Goal: Information Seeking & Learning: Learn about a topic

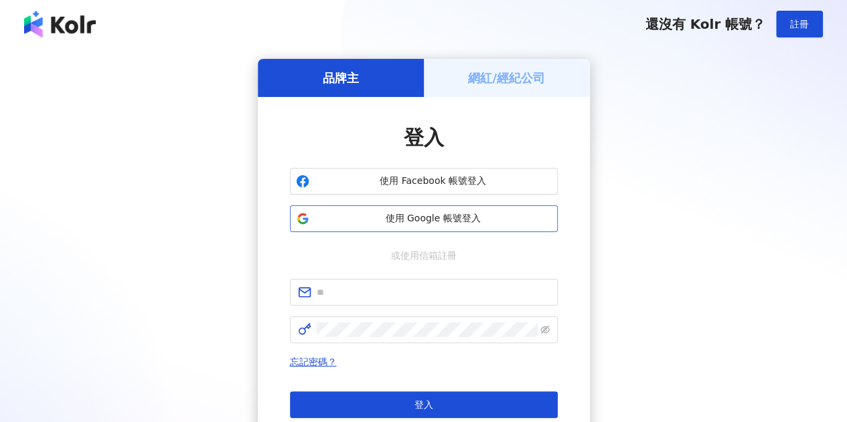
click at [423, 211] on button "使用 Google 帳號登入" at bounding box center [424, 218] width 268 height 27
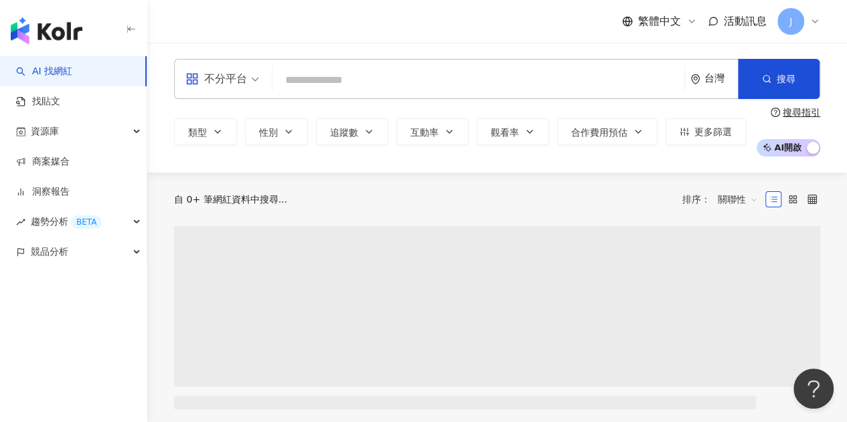
click at [261, 83] on div "不分平台" at bounding box center [222, 79] width 88 height 39
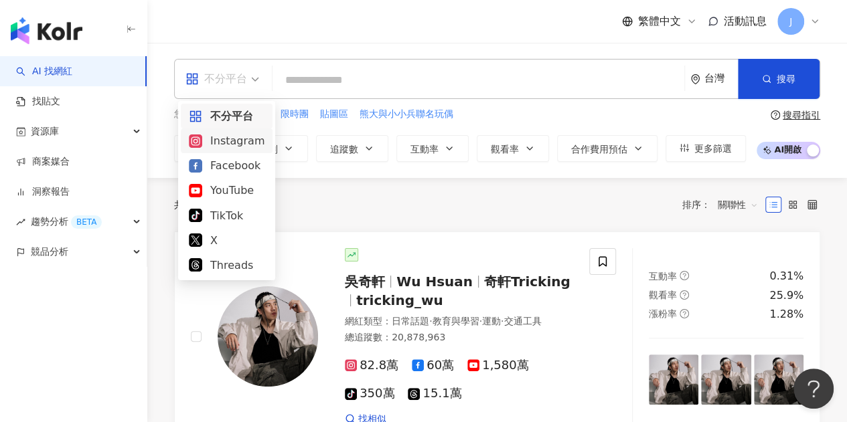
click at [248, 143] on div "Instagram" at bounding box center [227, 141] width 76 height 17
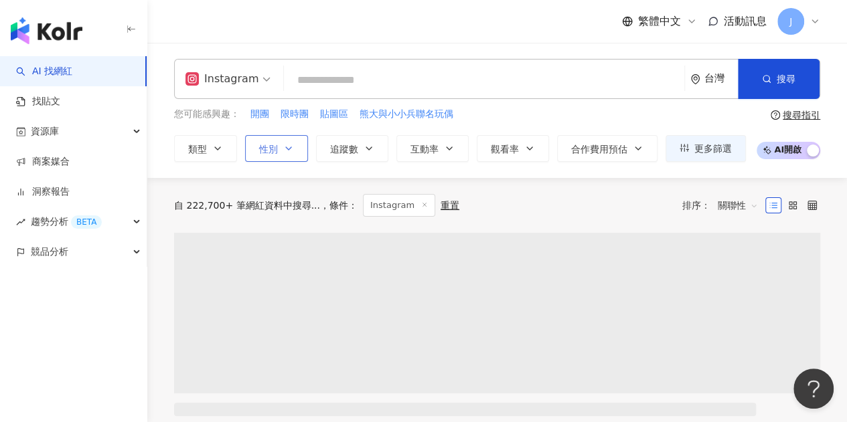
click at [297, 151] on button "性別" at bounding box center [276, 148] width 63 height 27
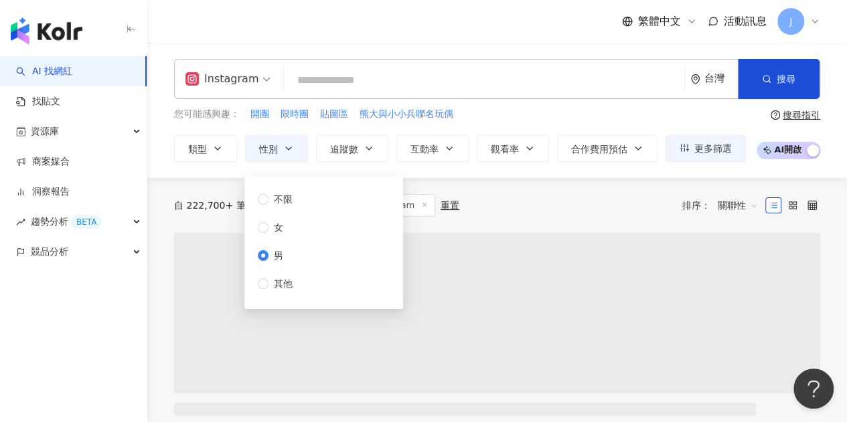
click at [339, 80] on input "search" at bounding box center [483, 80] width 389 height 25
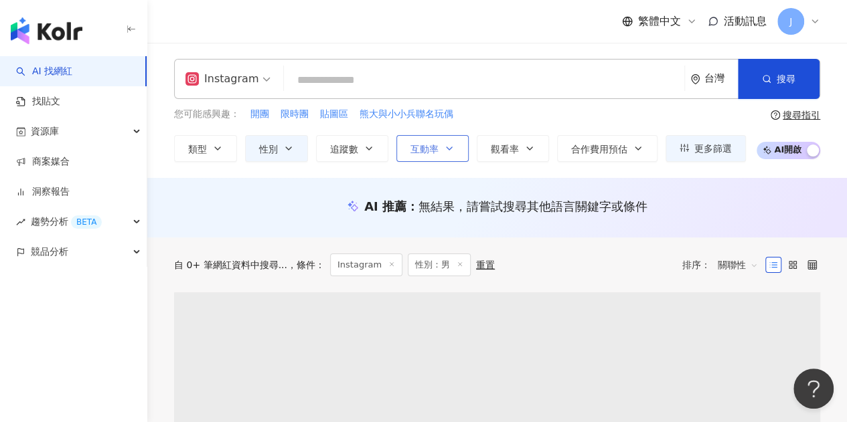
click at [444, 139] on button "互動率" at bounding box center [432, 148] width 72 height 27
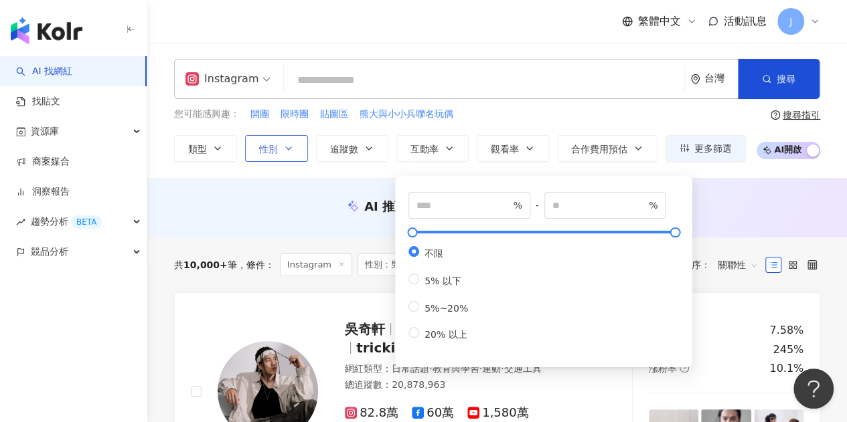
click at [298, 147] on button "性別" at bounding box center [276, 148] width 63 height 27
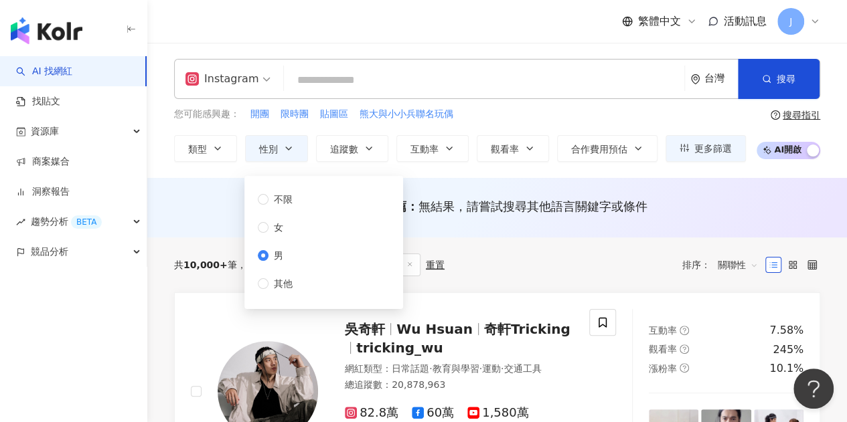
click at [511, 102] on div "Instagram 台灣 搜尋 您可能感興趣： 開團 限時團 貼圖區 熊大與小小兵聯名玩偶 類型 性別 追蹤數 互動率 觀看率 合作費用預估 更多篩選 不限 …" at bounding box center [496, 110] width 699 height 103
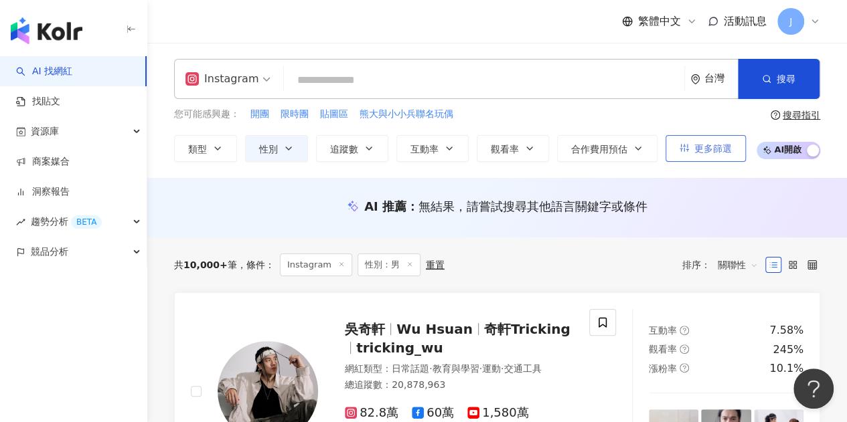
click at [713, 148] on span "更多篩選" at bounding box center [712, 148] width 37 height 11
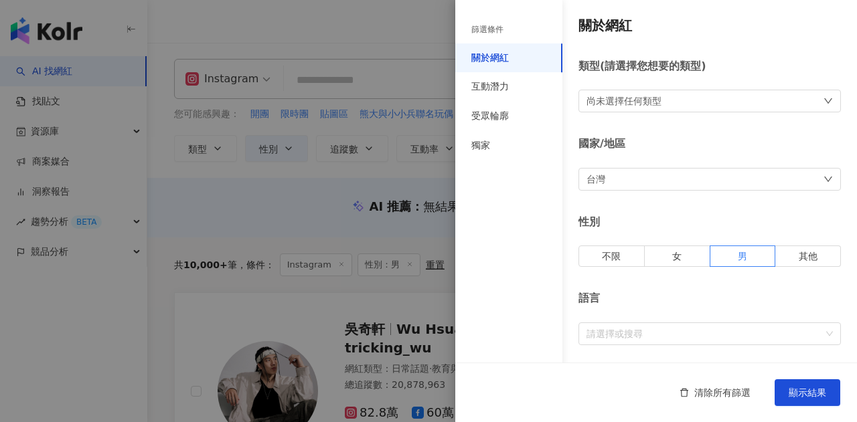
scroll to position [134, 0]
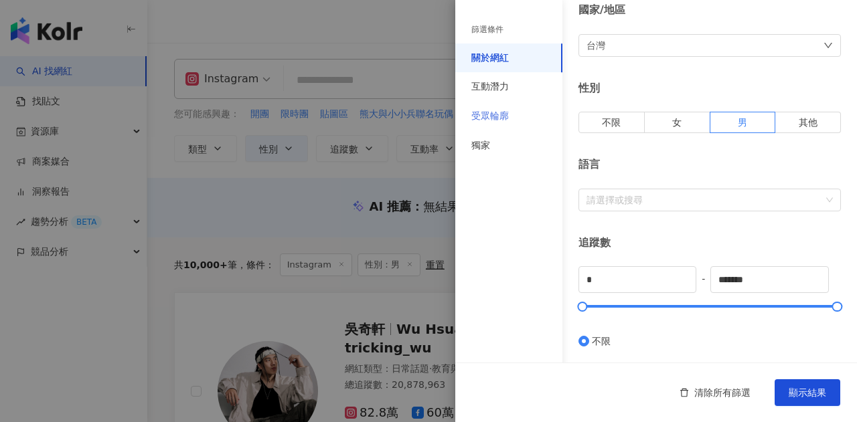
click at [510, 116] on div "受眾輪廓" at bounding box center [508, 116] width 107 height 29
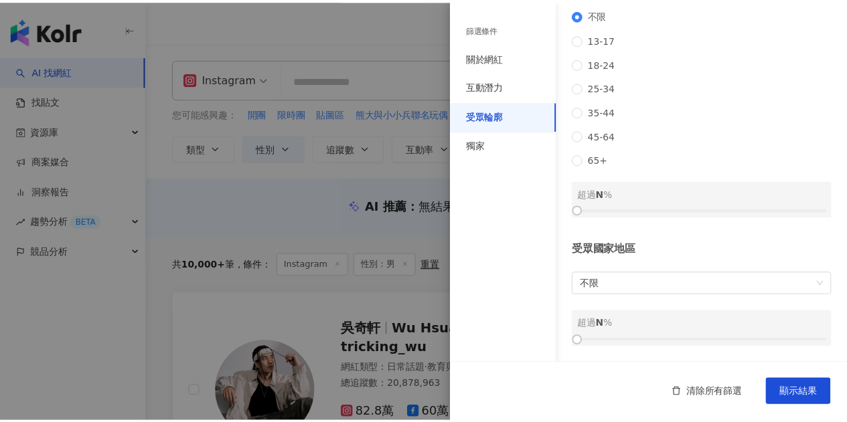
scroll to position [0, 0]
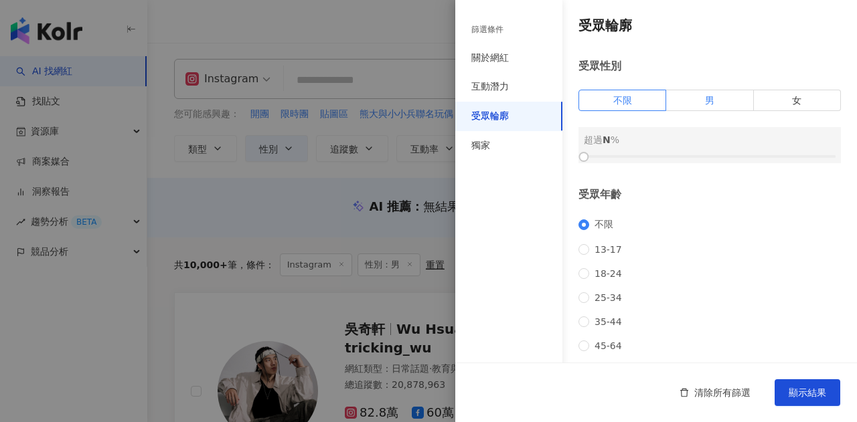
click at [722, 102] on label "男" at bounding box center [709, 100] width 87 height 21
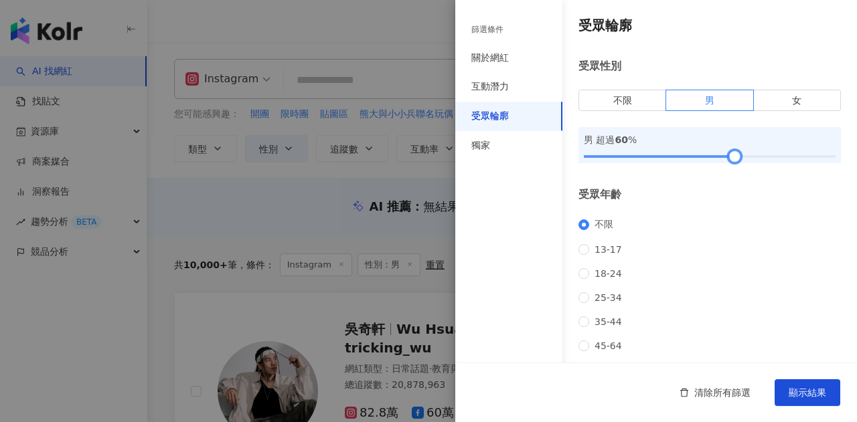
drag, startPoint x: 585, startPoint y: 157, endPoint x: 731, endPoint y: 157, distance: 145.9
click at [731, 157] on div at bounding box center [734, 156] width 7 height 7
click at [818, 393] on span "顯示結果" at bounding box center [806, 392] width 37 height 11
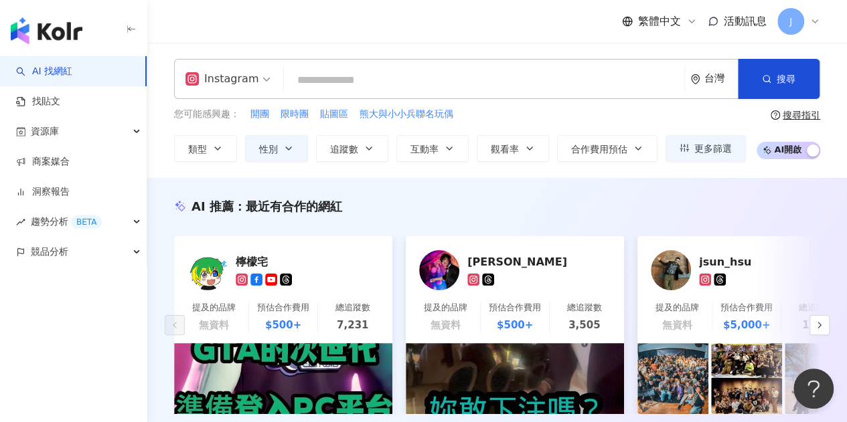
click at [420, 71] on input "search" at bounding box center [483, 80] width 389 height 25
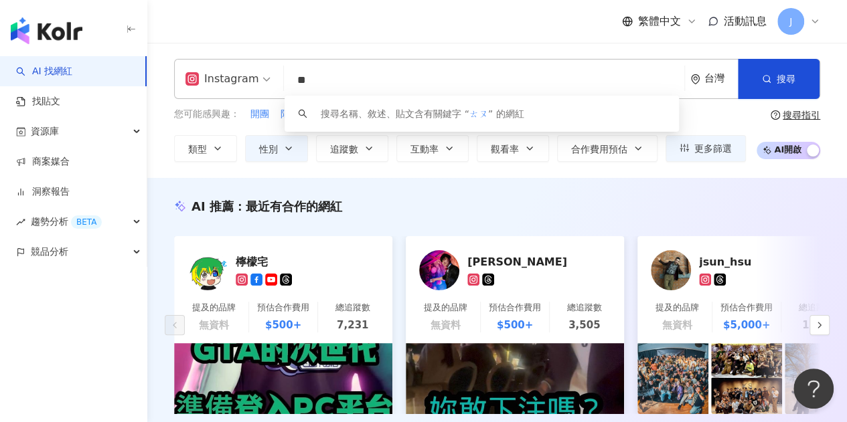
type input "*"
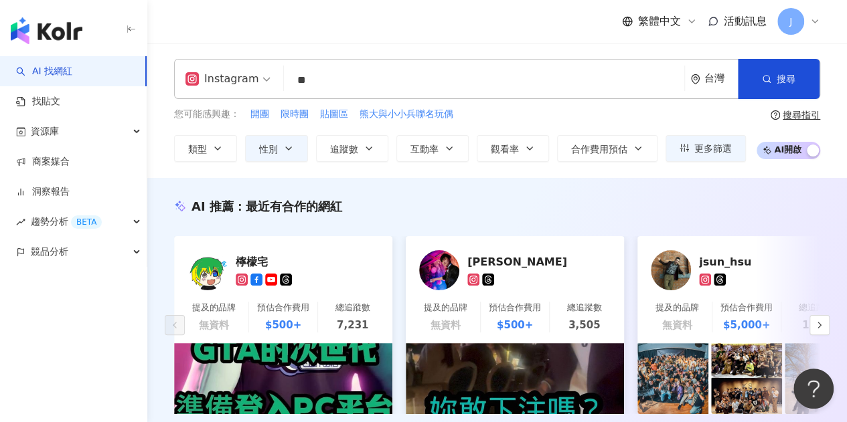
type input "**"
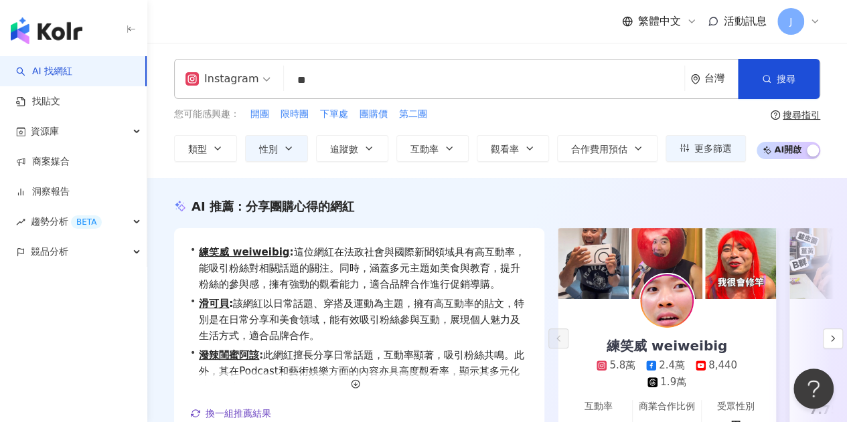
click at [0, 0] on div "原生團購 4,119 追蹤者" at bounding box center [0, 0] width 0 height 0
click at [527, 149] on icon "button" at bounding box center [529, 148] width 5 height 3
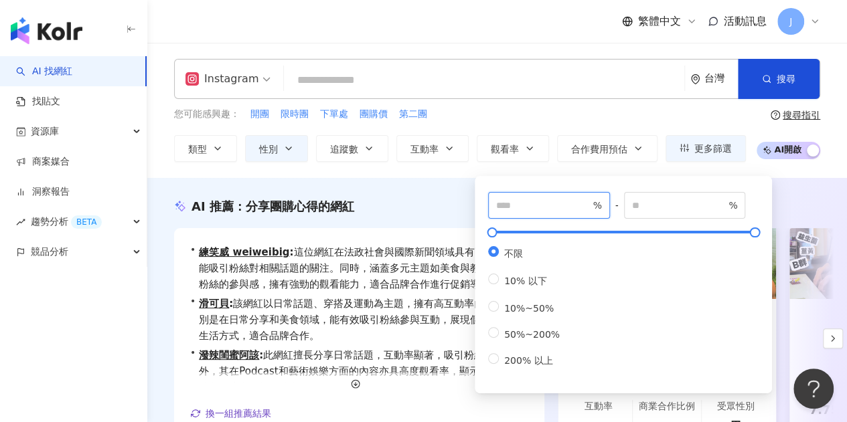
click at [543, 205] on input "number" at bounding box center [543, 205] width 94 height 15
type input "**"
click at [576, 103] on div "Instagram 台灣 搜尋 eeb6511c-459b-4be2-883b-33b8ef2ba368 日韓國代購 1,420 追蹤者 原生團購 4,119…" at bounding box center [496, 110] width 699 height 103
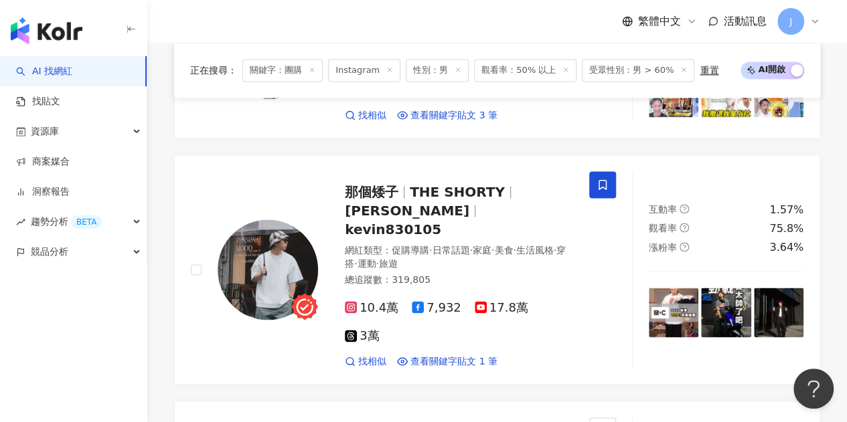
scroll to position [1067, 0]
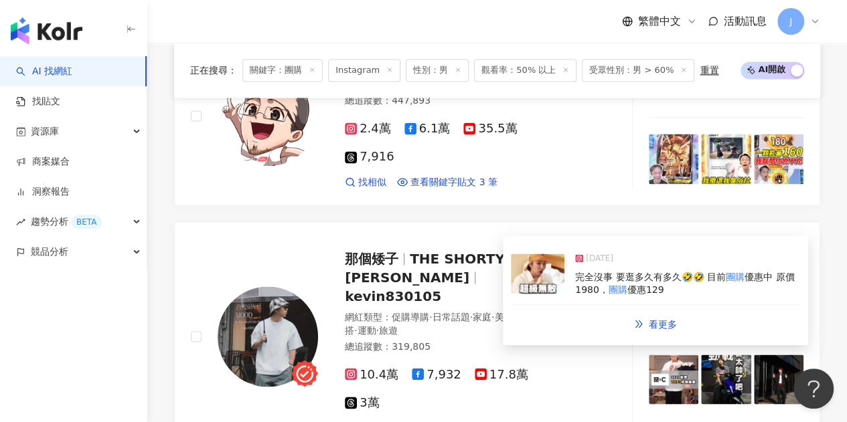
click at [531, 284] on img at bounding box center [538, 274] width 54 height 40
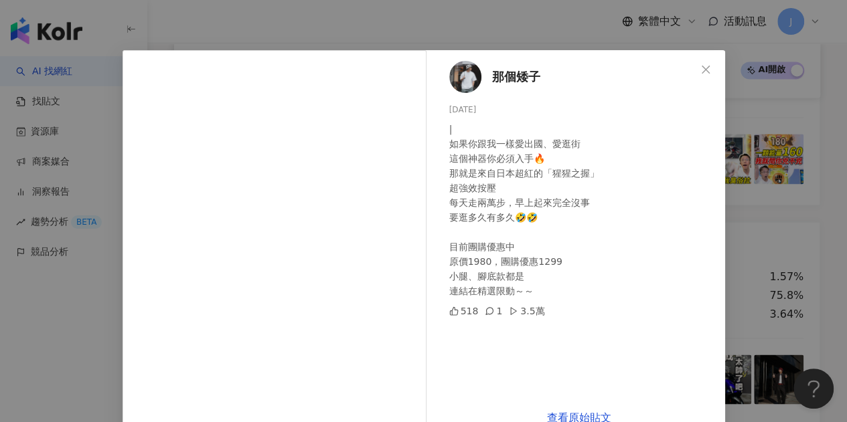
scroll to position [0, 0]
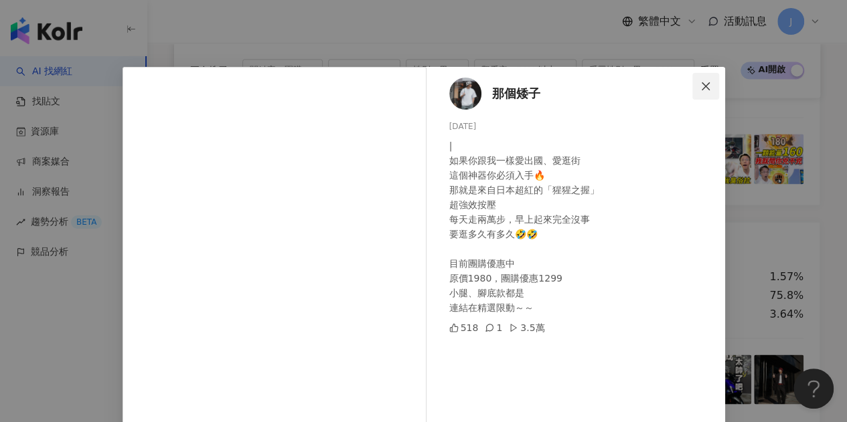
click at [700, 86] on icon "close" at bounding box center [705, 86] width 11 height 11
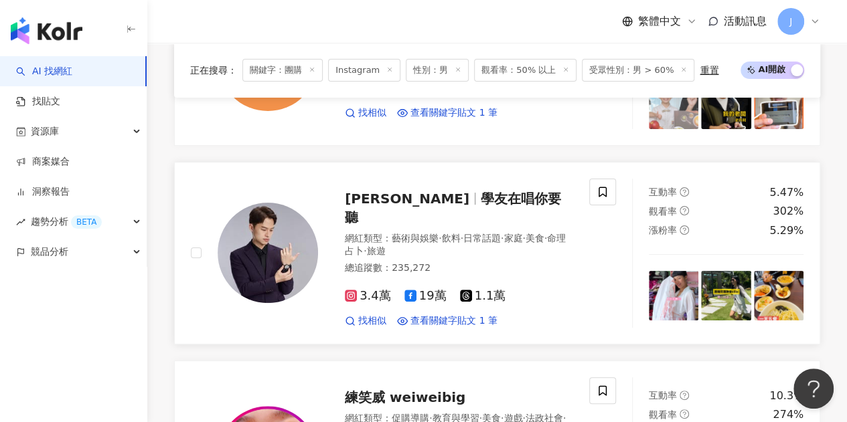
scroll to position [2673, 0]
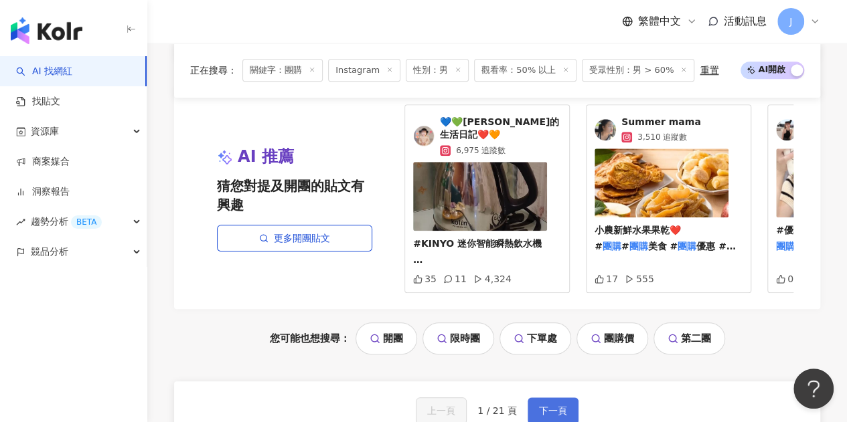
click at [549, 406] on span "下一頁" at bounding box center [553, 411] width 28 height 11
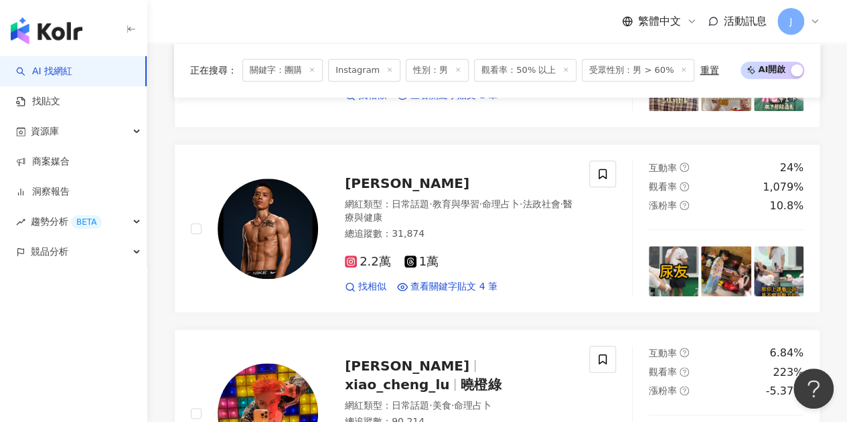
scroll to position [602, 0]
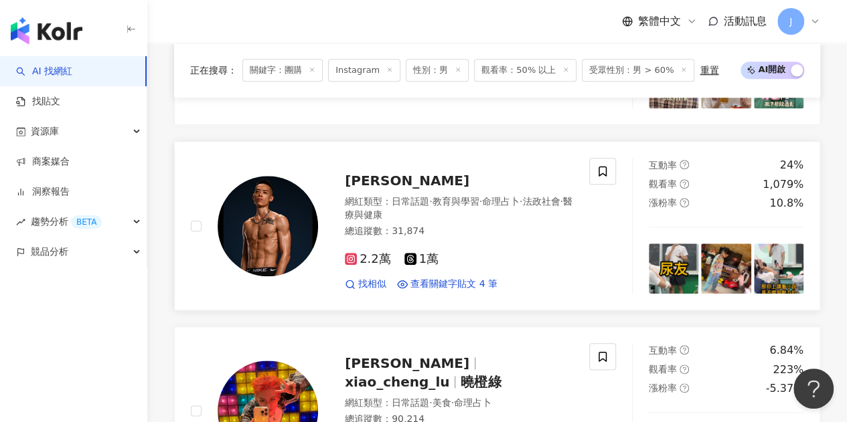
click at [363, 184] on span "Neil Lu" at bounding box center [407, 181] width 124 height 16
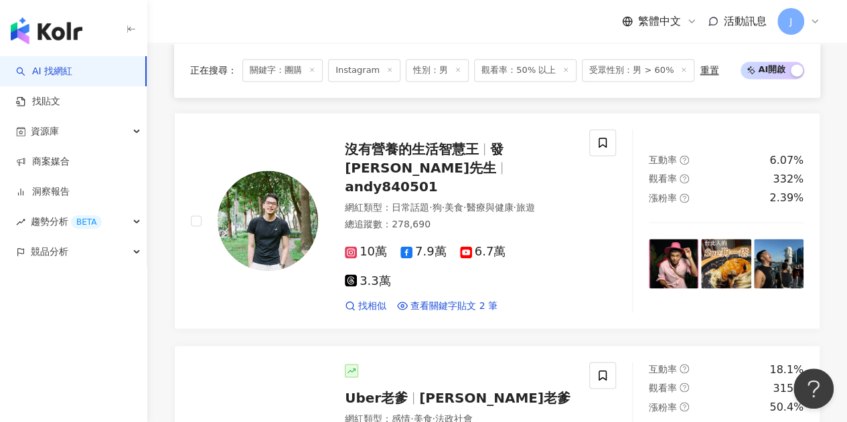
scroll to position [1002, 0]
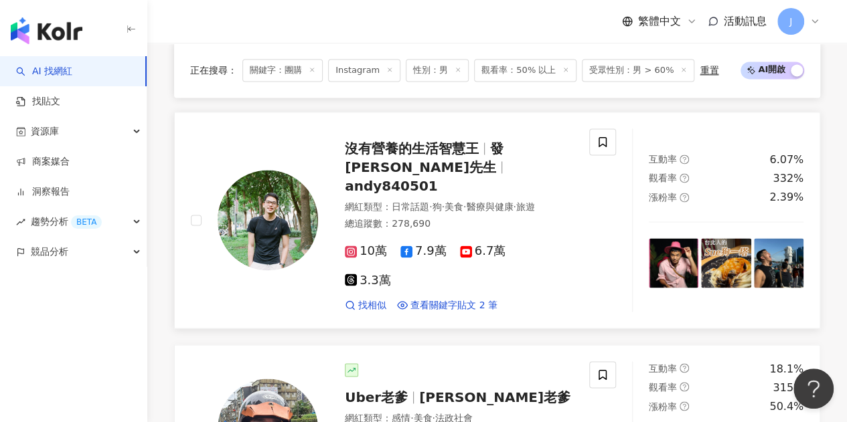
click at [412, 156] on span "沒有營養的生活智慧王" at bounding box center [412, 149] width 134 height 16
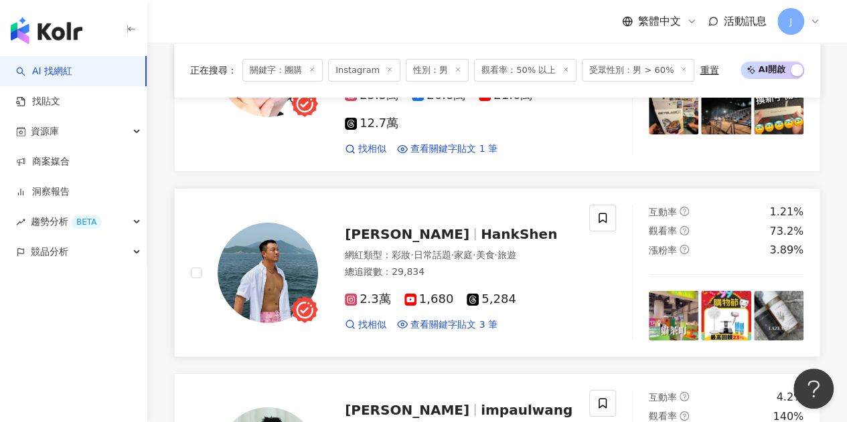
scroll to position [2341, 0]
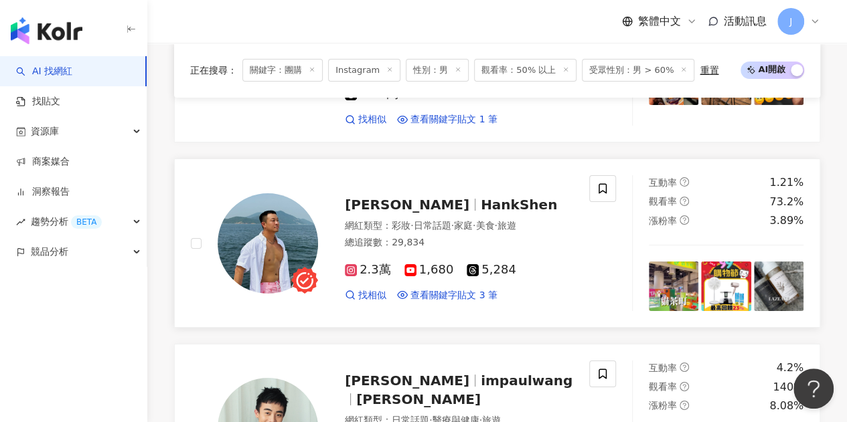
click at [395, 197] on span "Hank Shen" at bounding box center [407, 205] width 124 height 16
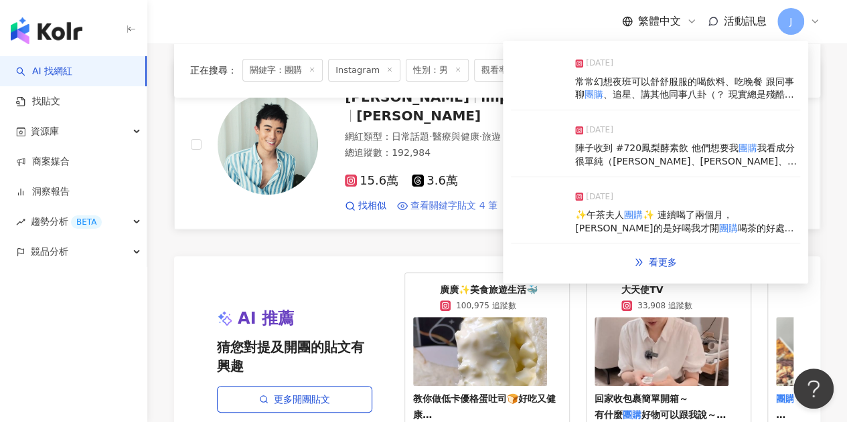
scroll to position [2876, 0]
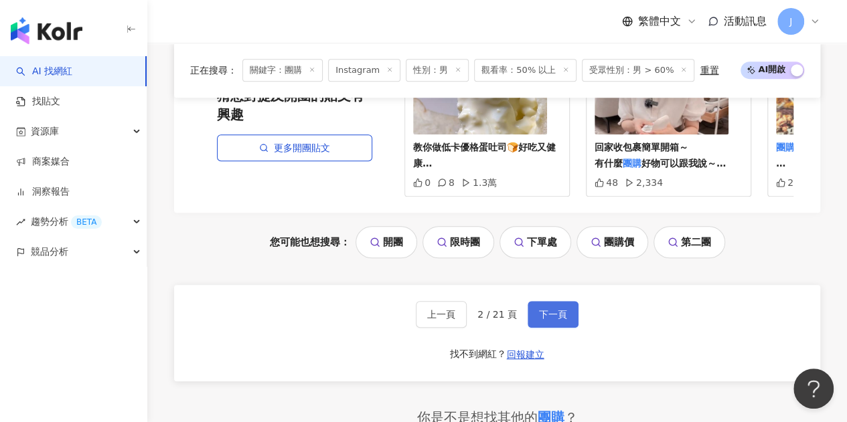
click at [558, 309] on span "下一頁" at bounding box center [553, 314] width 28 height 11
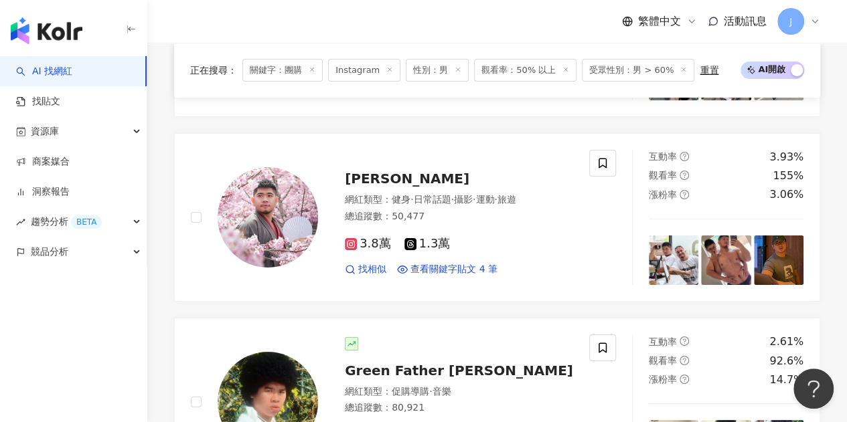
scroll to position [2344, 0]
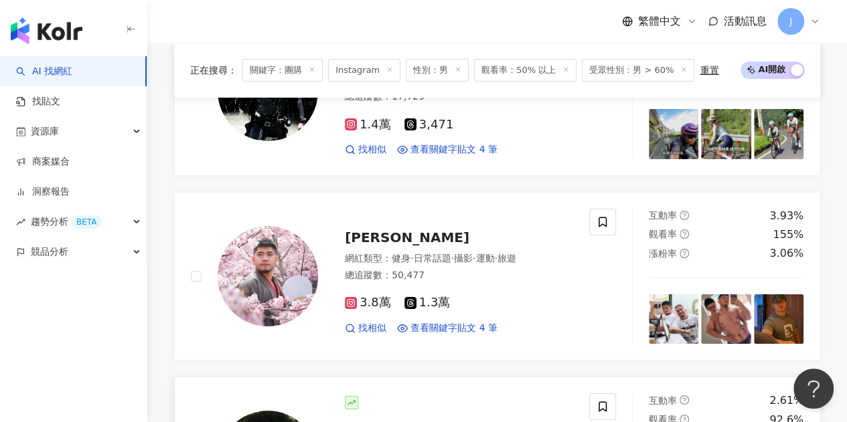
click at [439, 422] on span "Green Father 比杰" at bounding box center [459, 430] width 228 height 16
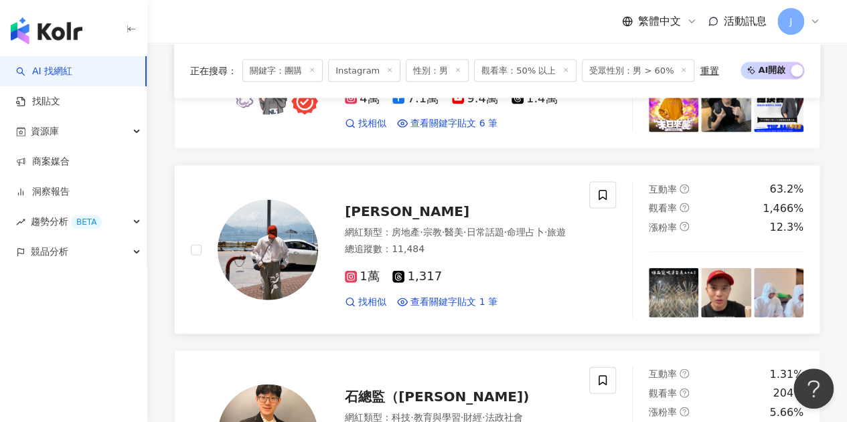
scroll to position [1340, 0]
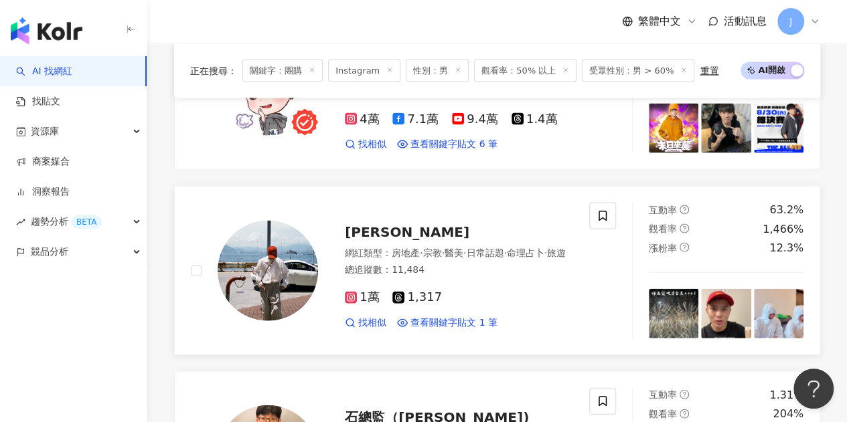
click at [371, 224] on span "曾辰" at bounding box center [407, 232] width 124 height 16
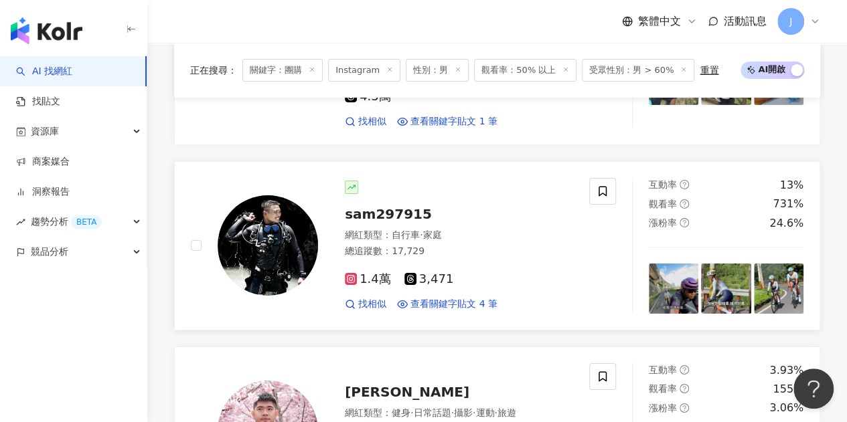
scroll to position [2210, 0]
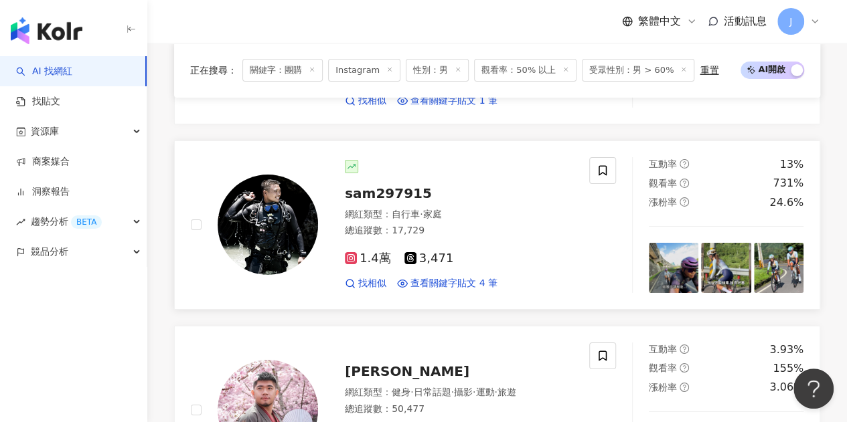
click at [379, 185] on span "sam297915" at bounding box center [388, 193] width 87 height 16
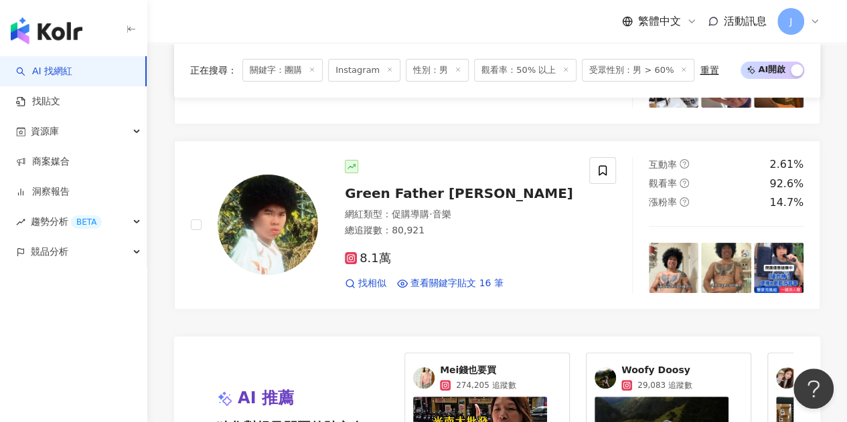
scroll to position [2545, 0]
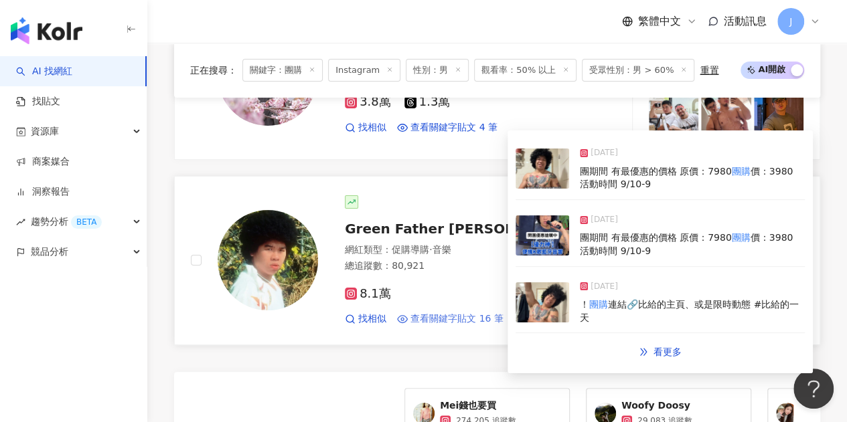
click at [478, 313] on span "查看關鍵字貼文 16 筆" at bounding box center [456, 319] width 93 height 13
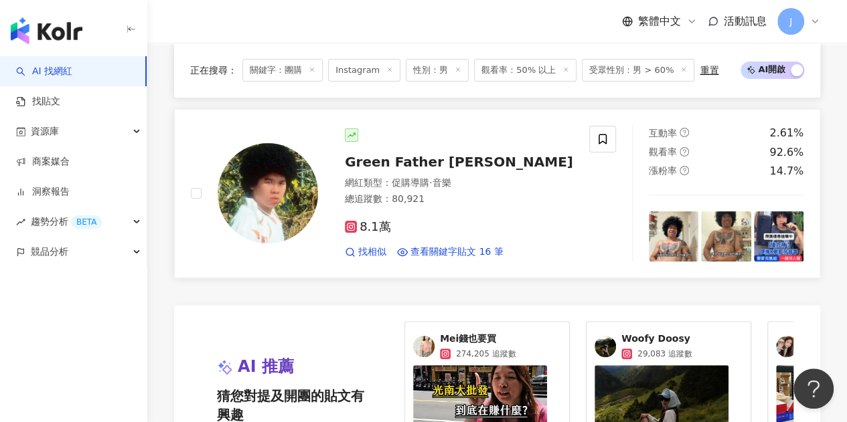
scroll to position [2880, 0]
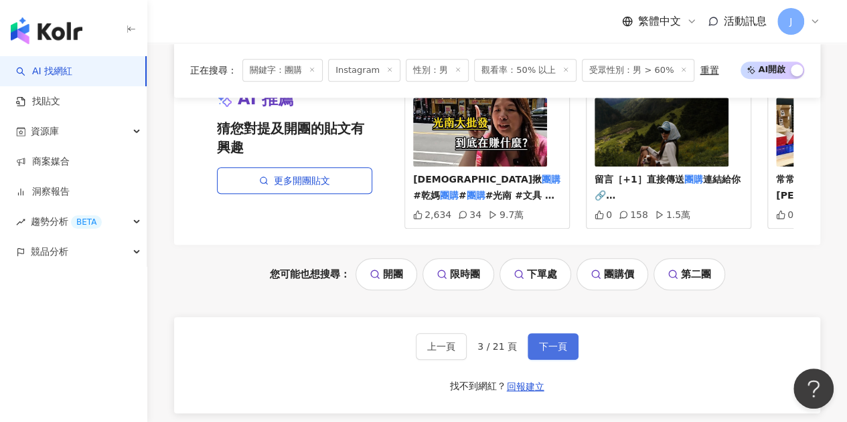
click at [553, 341] on span "下一頁" at bounding box center [553, 346] width 28 height 11
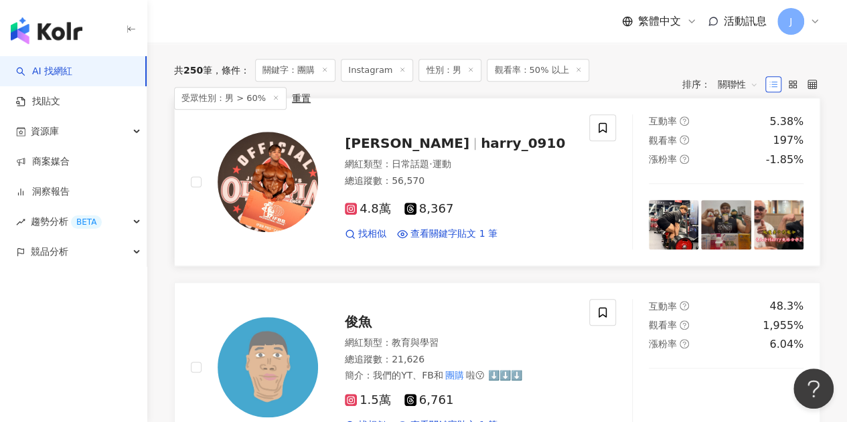
scroll to position [468, 0]
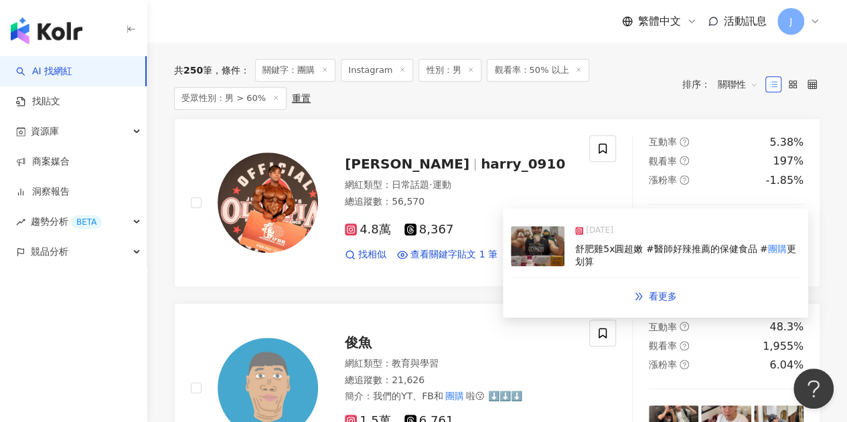
click at [548, 247] on img at bounding box center [538, 246] width 54 height 40
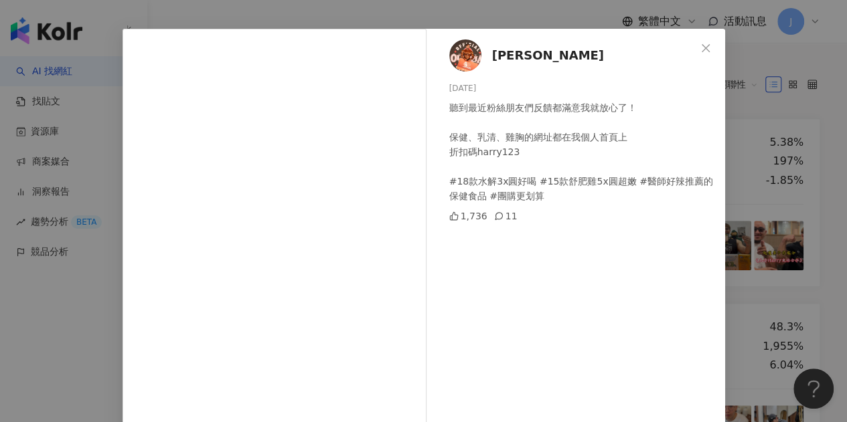
scroll to position [67, 0]
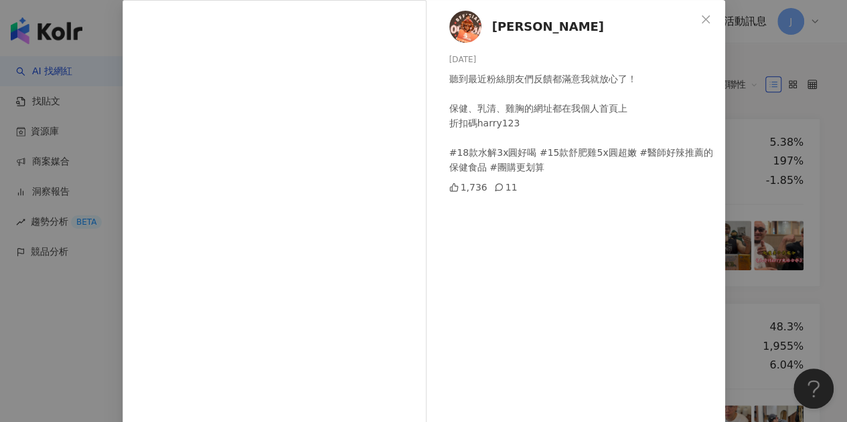
click at [756, 184] on div "Harry 2025/6/16 聽到最近粉絲朋友們反饋都滿意我就放心了！ 保健、乳清、雞胸的網址都在我個人首頁上 折扣碼harry123 #18款水解3x圓好…" at bounding box center [423, 211] width 847 height 422
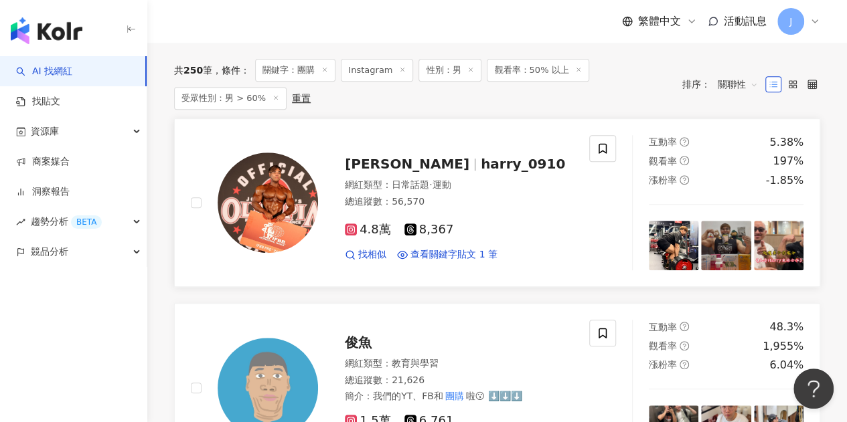
click at [480, 170] on span "harry_0910" at bounding box center [522, 164] width 84 height 16
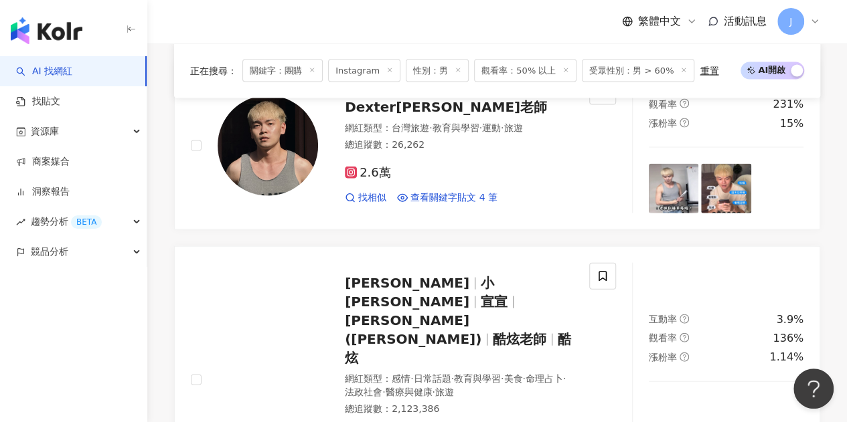
scroll to position [1411, 0]
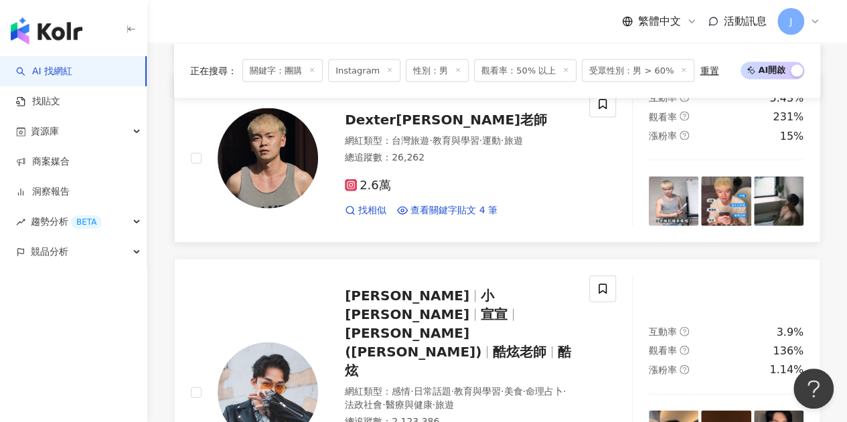
click at [396, 124] on span "𝗗𝗲𝘅𝘁𝗲𝗿[PERSON_NAME]老師" at bounding box center [446, 120] width 202 height 16
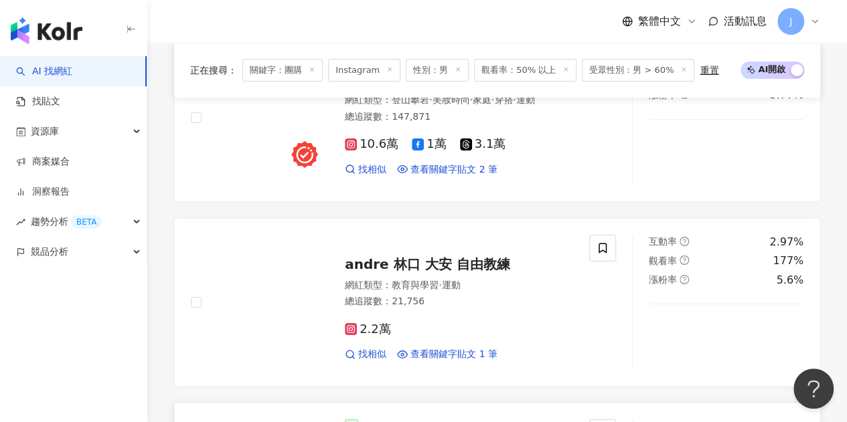
scroll to position [2281, 0]
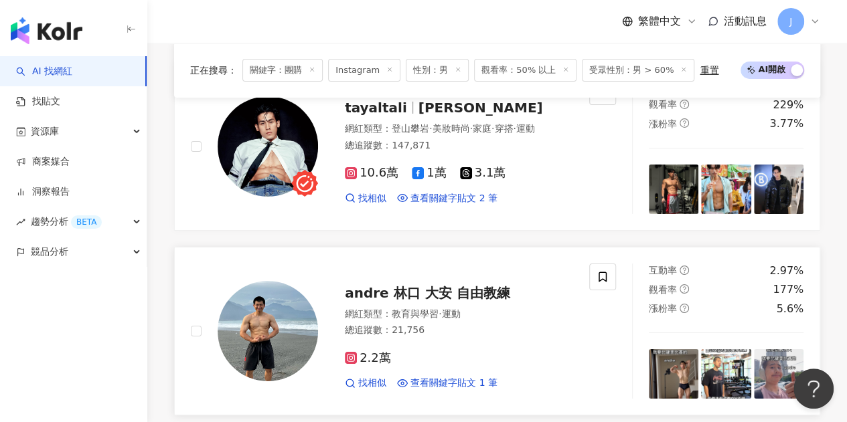
click at [493, 285] on span "andre 林口 大安 自由教練" at bounding box center [427, 293] width 165 height 16
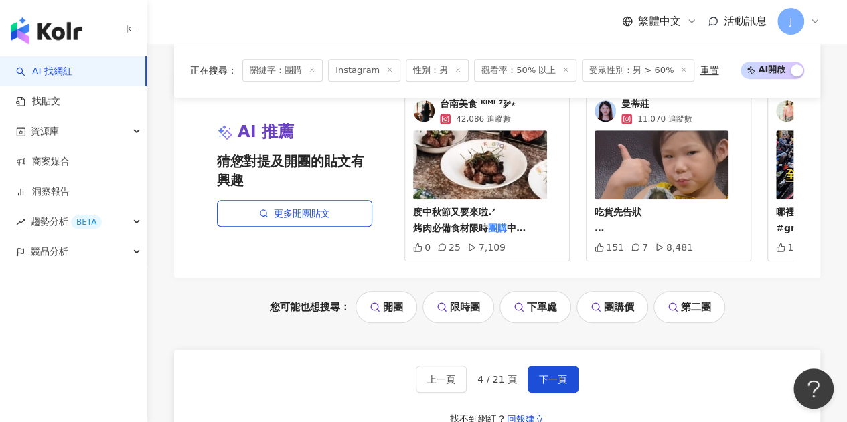
scroll to position [2950, 0]
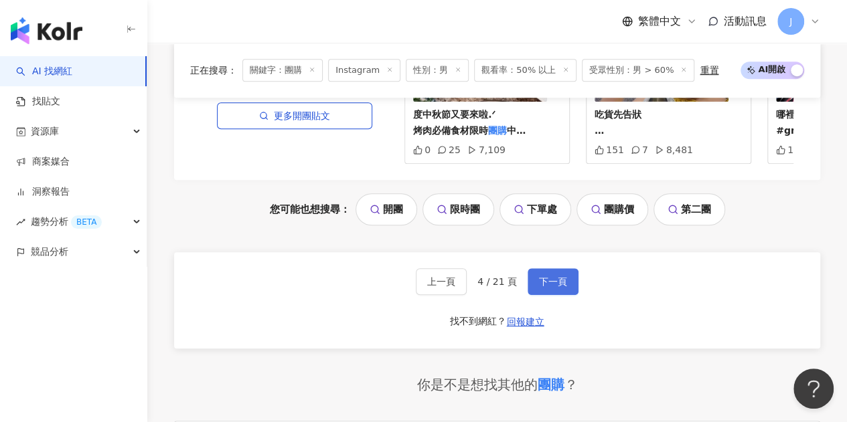
click at [566, 268] on button "下一頁" at bounding box center [552, 281] width 51 height 27
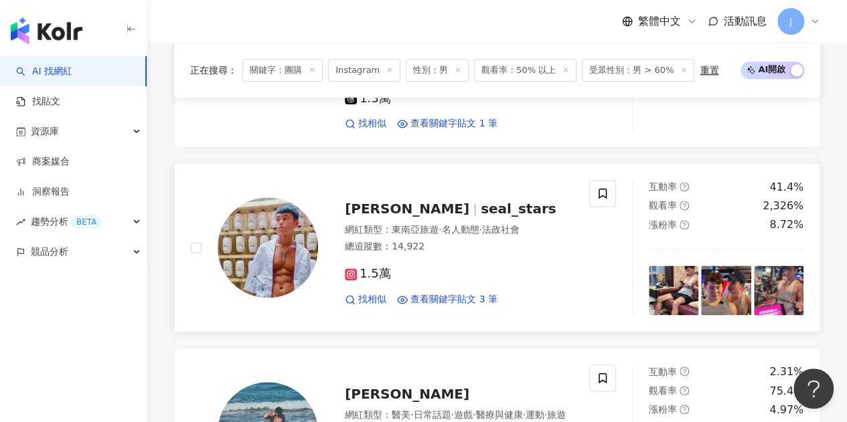
scroll to position [830, 0]
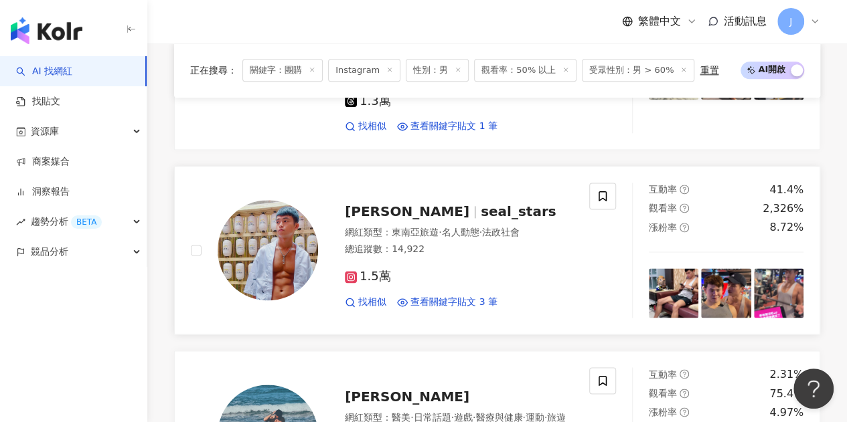
click at [368, 203] on span "水喵" at bounding box center [407, 211] width 124 height 16
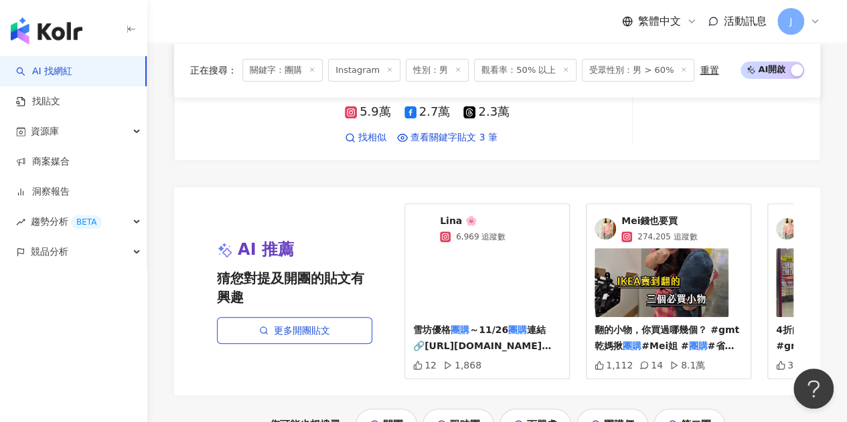
scroll to position [2837, 0]
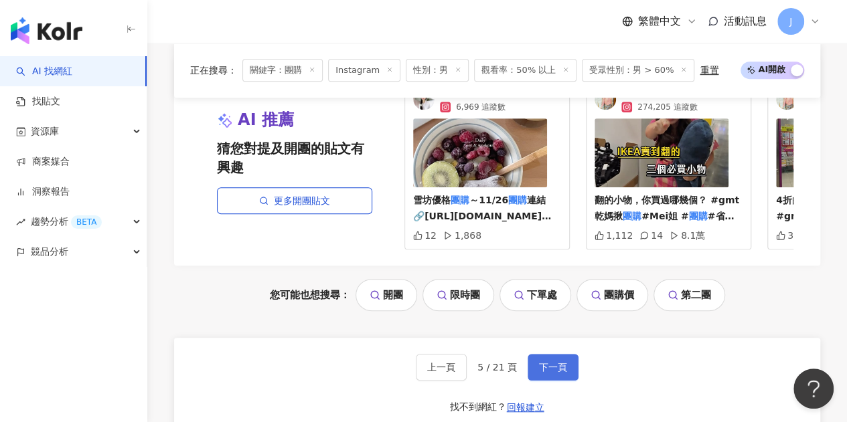
click at [544, 354] on button "下一頁" at bounding box center [552, 367] width 51 height 27
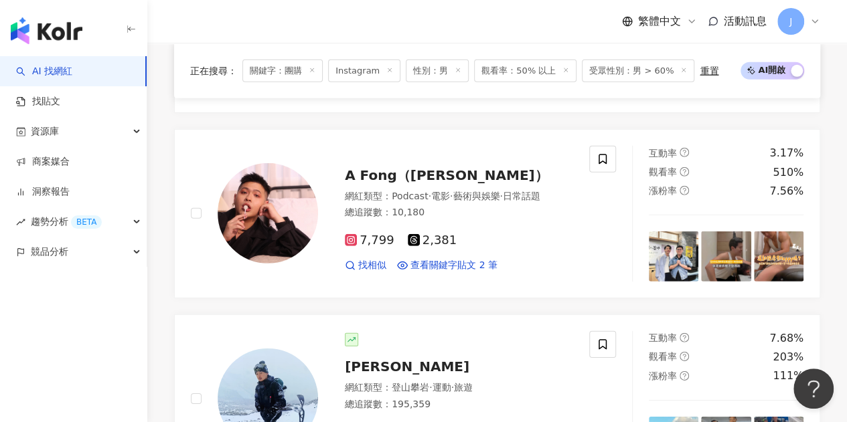
scroll to position [1807, 0]
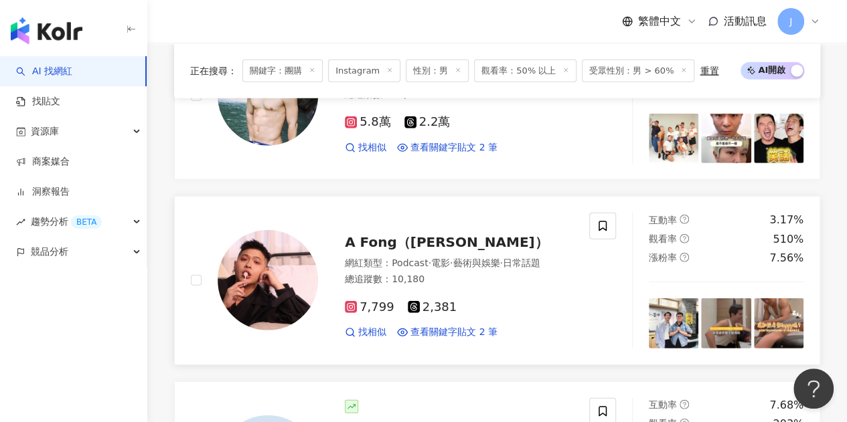
click at [410, 234] on span "A Fong（迪克）" at bounding box center [446, 242] width 203 height 16
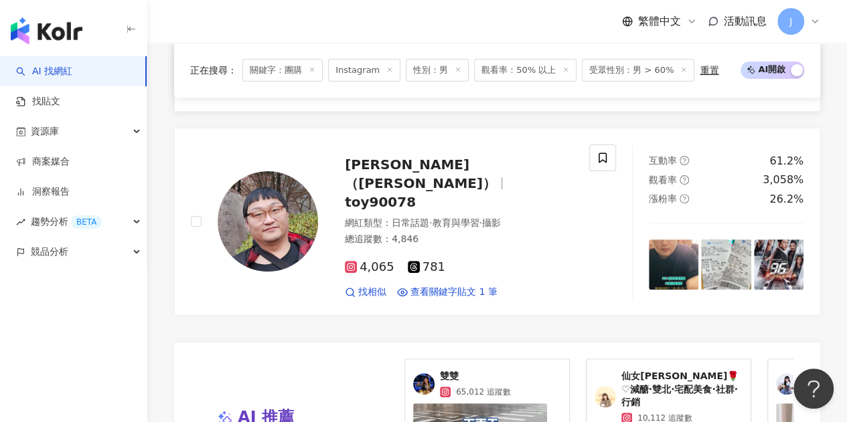
scroll to position [3011, 0]
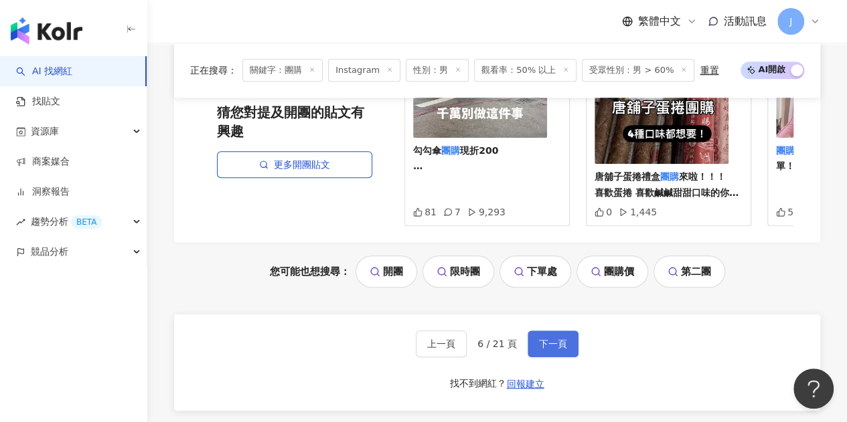
click at [554, 339] on span "下一頁" at bounding box center [553, 344] width 28 height 11
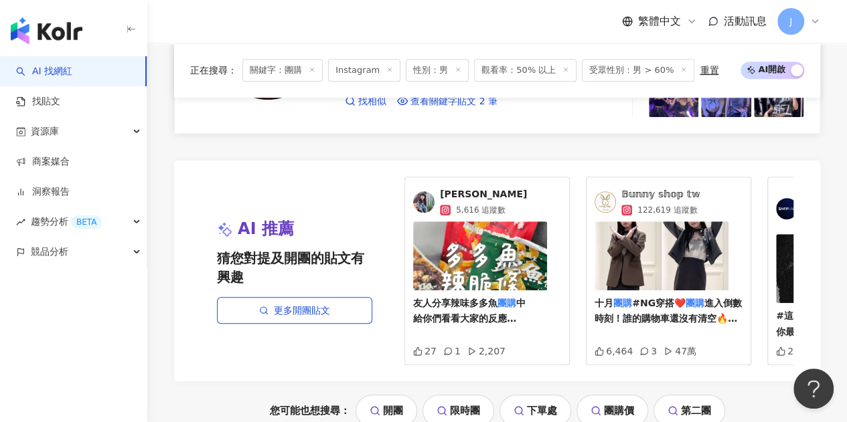
scroll to position [2945, 0]
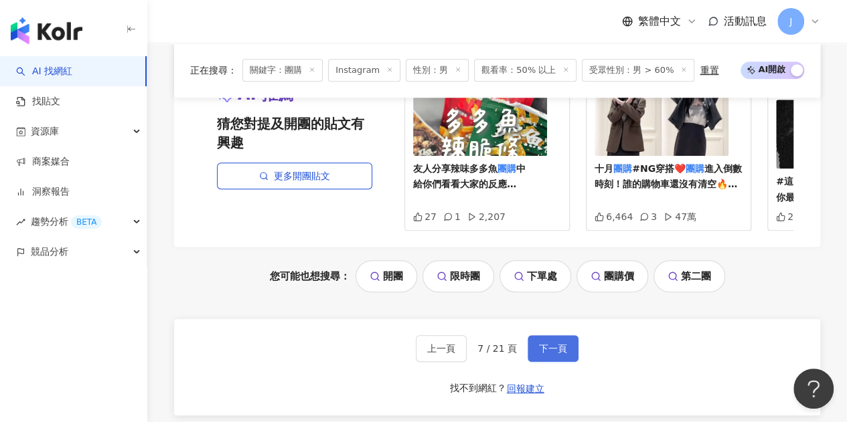
click at [557, 343] on span "下一頁" at bounding box center [553, 348] width 28 height 11
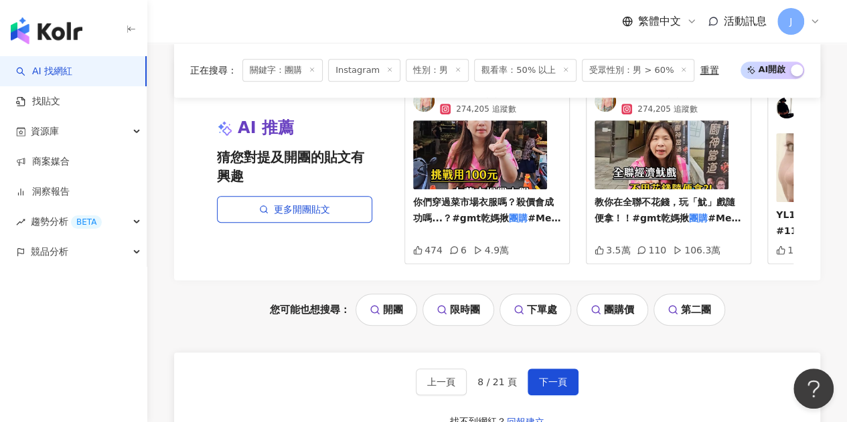
scroll to position [2861, 0]
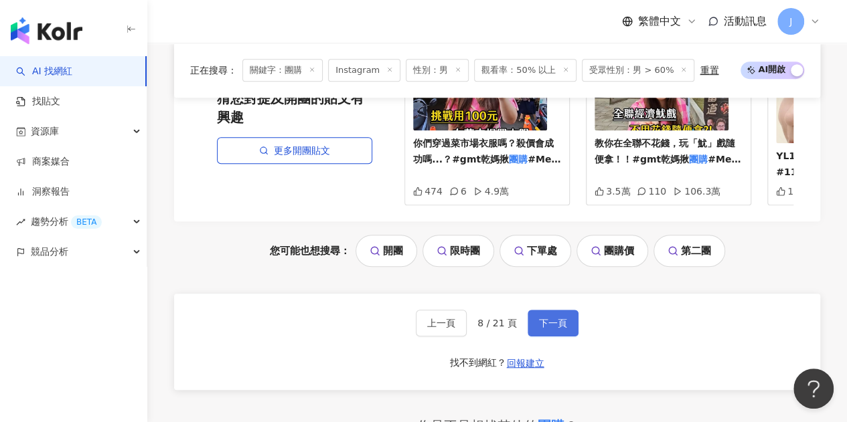
click at [553, 318] on span "下一頁" at bounding box center [553, 323] width 28 height 11
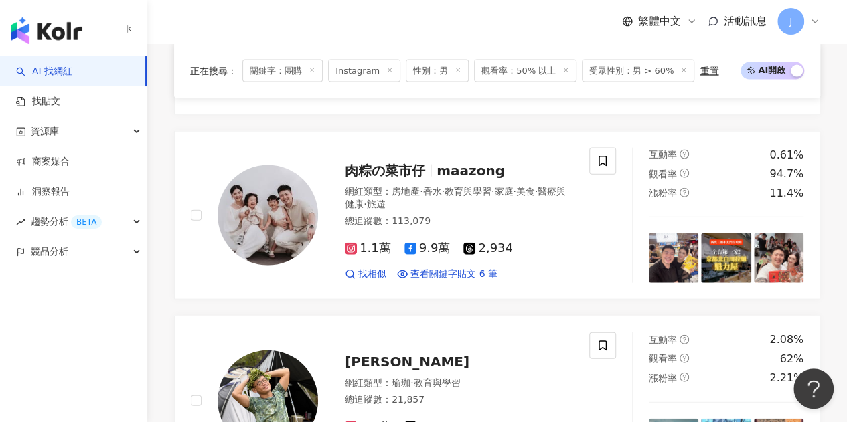
scroll to position [2926, 0]
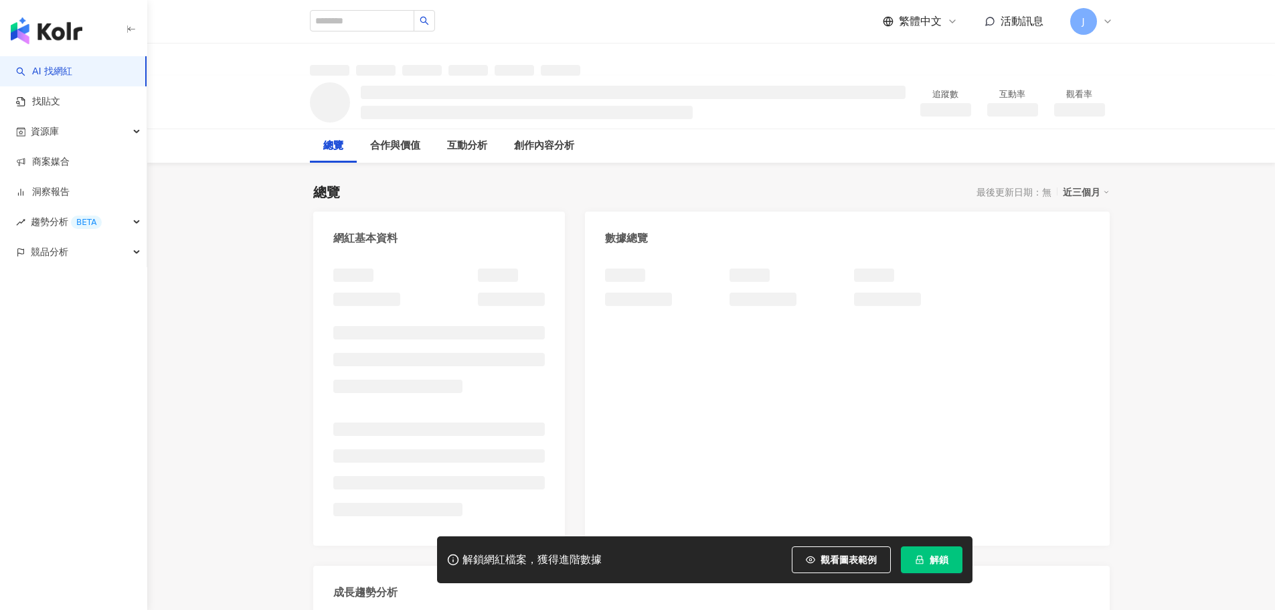
click at [919, 563] on icon "lock" at bounding box center [919, 559] width 9 height 9
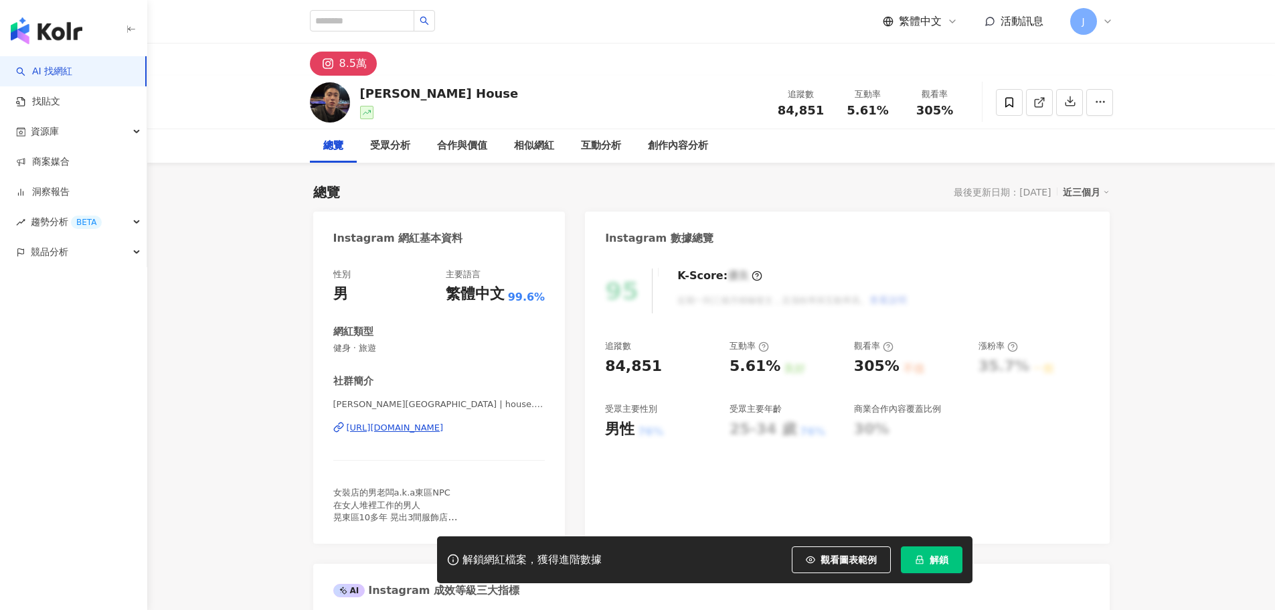
click at [936, 557] on span "解鎖" at bounding box center [939, 559] width 19 height 11
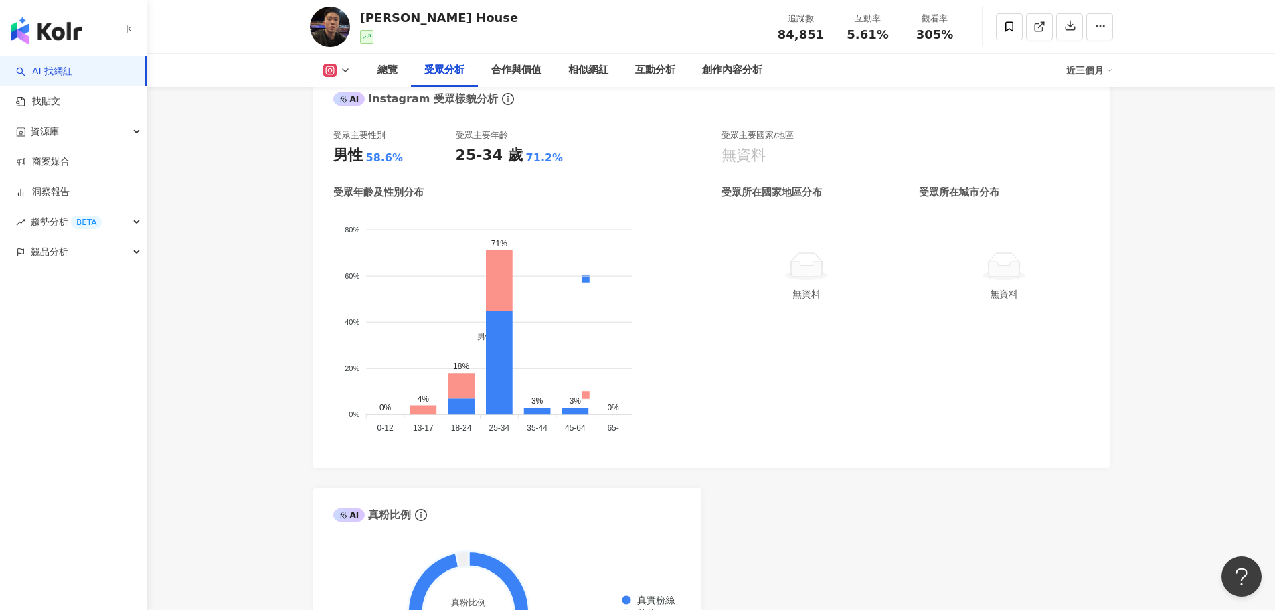
scroll to position [952, 0]
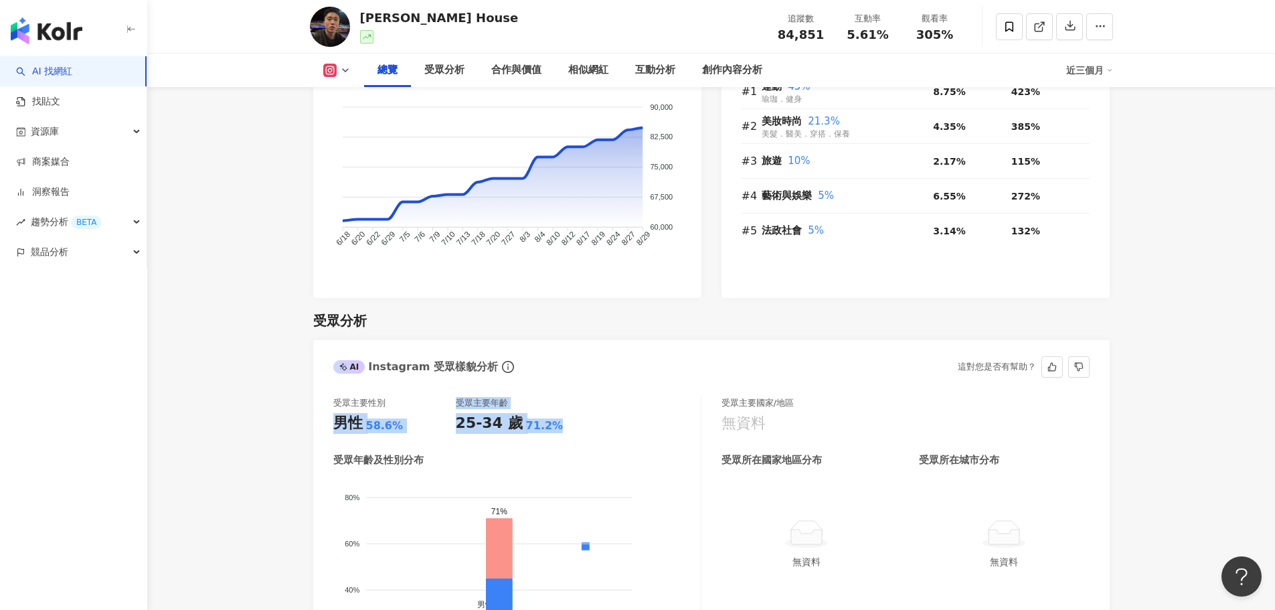
drag, startPoint x: 334, startPoint y: 402, endPoint x: 562, endPoint y: 402, distance: 228.2
click at [562, 402] on div "受眾主要性別 男性 58.6% 受眾主要年齡 25-34 歲 71.2%" at bounding box center [516, 415] width 367 height 36
copy div "男性 58.6% 受眾主要年齡 25-34 歲 71.2%"
click at [337, 413] on div "男性" at bounding box center [347, 423] width 29 height 21
drag, startPoint x: 335, startPoint y: 404, endPoint x: 402, endPoint y: 404, distance: 67.6
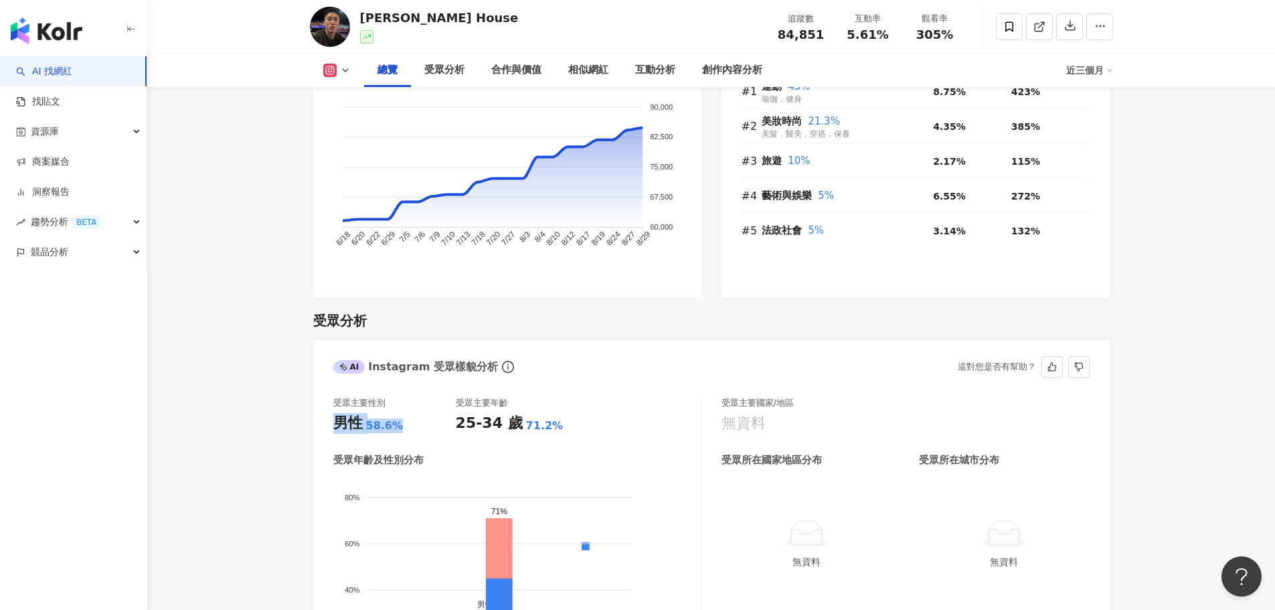
click at [402, 413] on div "男性 58.6%" at bounding box center [394, 423] width 122 height 21
copy div "男性 58.6%"
drag, startPoint x: 456, startPoint y: 403, endPoint x: 561, endPoint y: 403, distance: 105.7
click at [561, 413] on div "25-34 歲 71.2%" at bounding box center [517, 423] width 122 height 21
copy div "25-34 歲 71.2%"
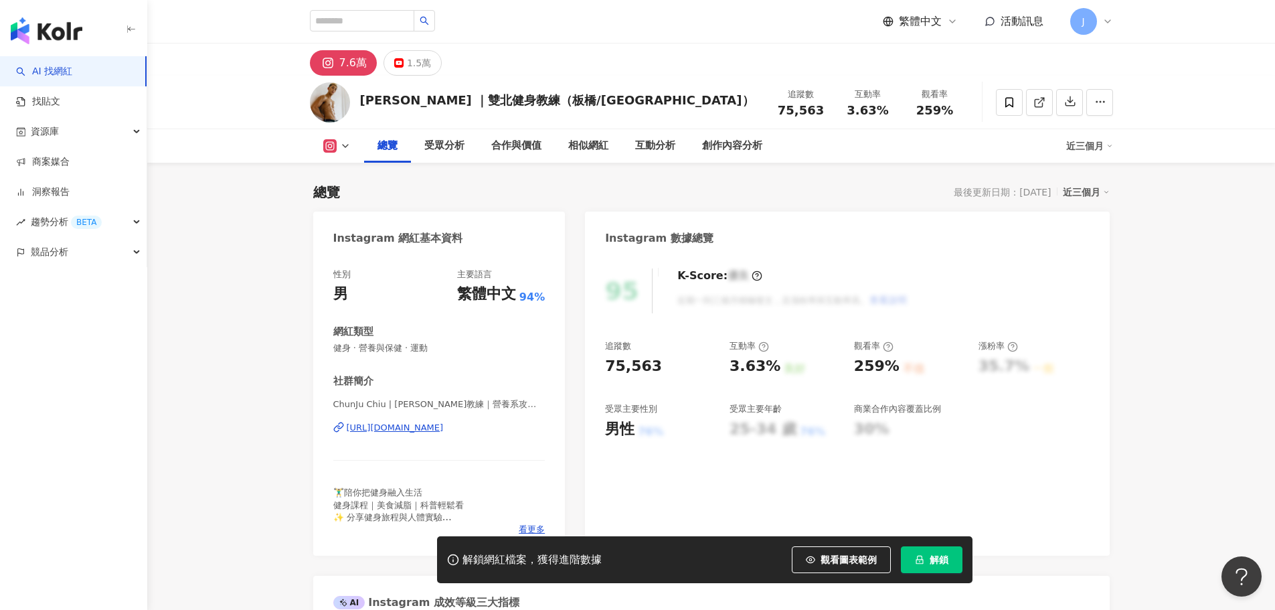
scroll to position [82, 0]
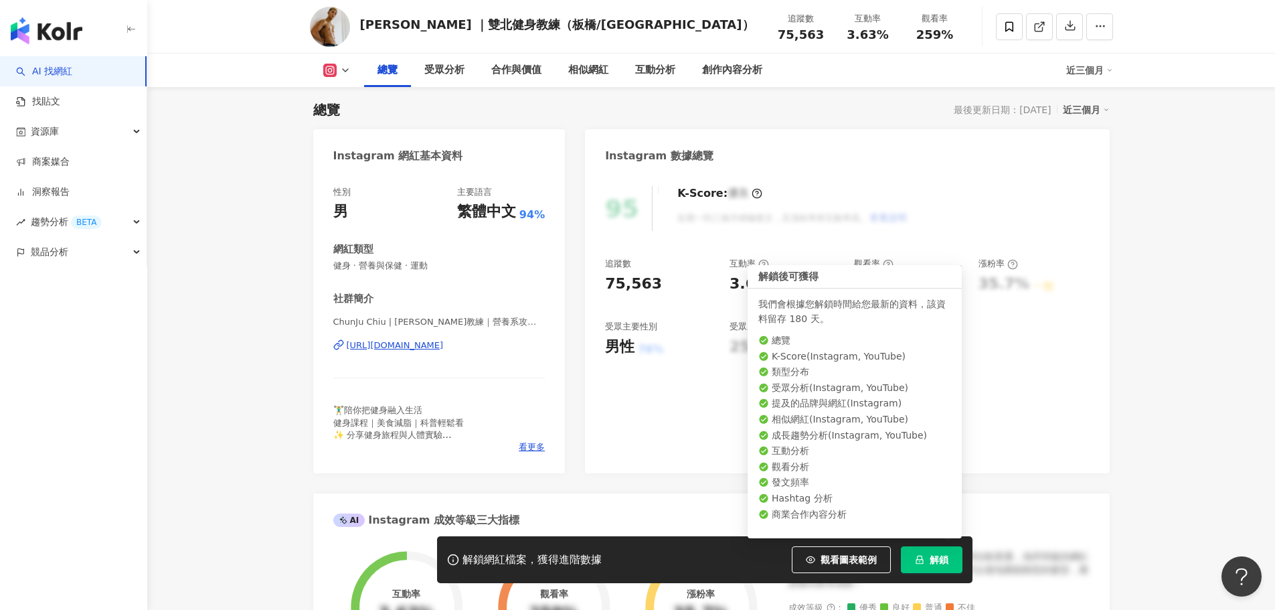
click at [947, 559] on span "解鎖" at bounding box center [939, 559] width 19 height 11
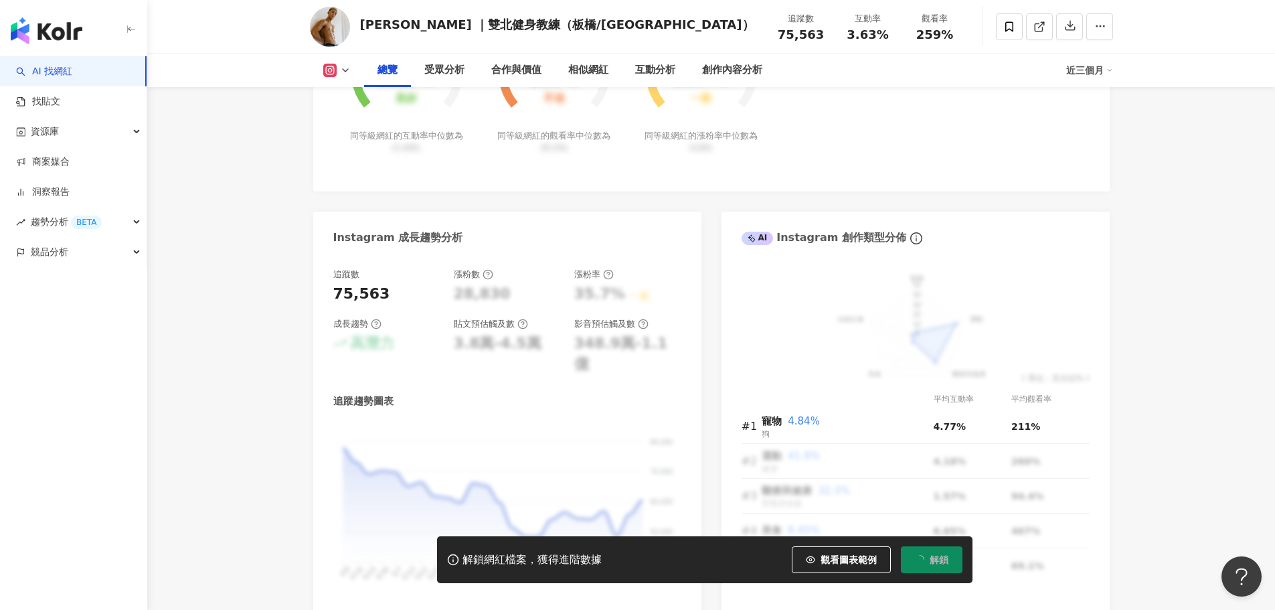
scroll to position [608, 0]
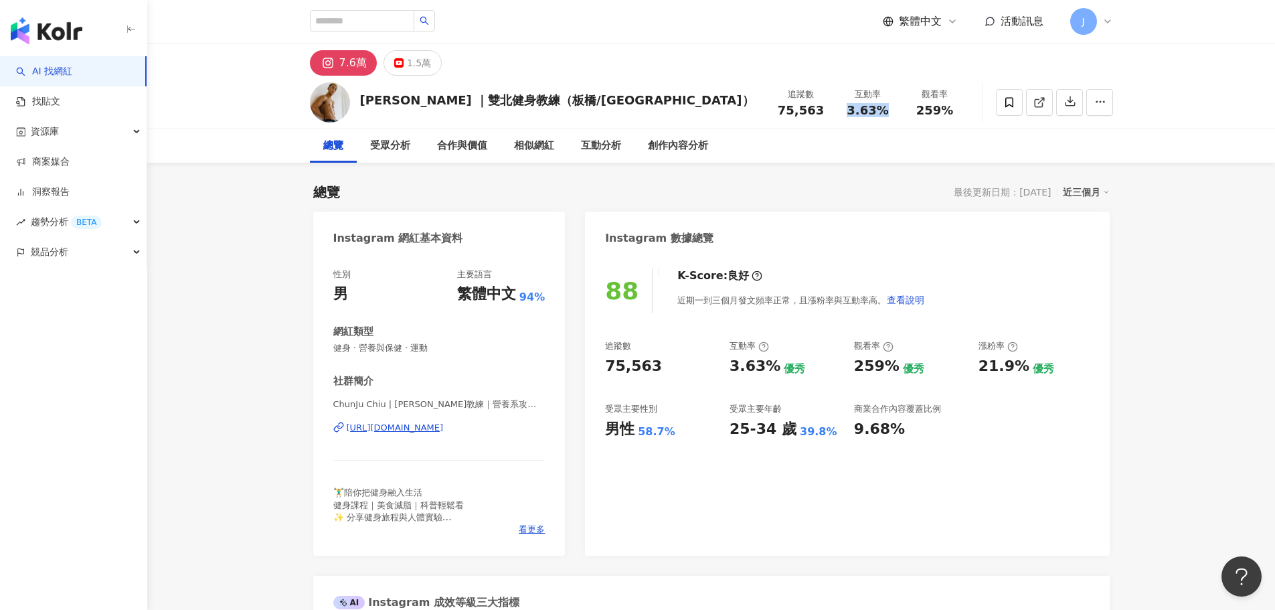
drag, startPoint x: 848, startPoint y: 109, endPoint x: 885, endPoint y: 110, distance: 37.5
click at [885, 110] on div "3.63%" at bounding box center [868, 110] width 51 height 13
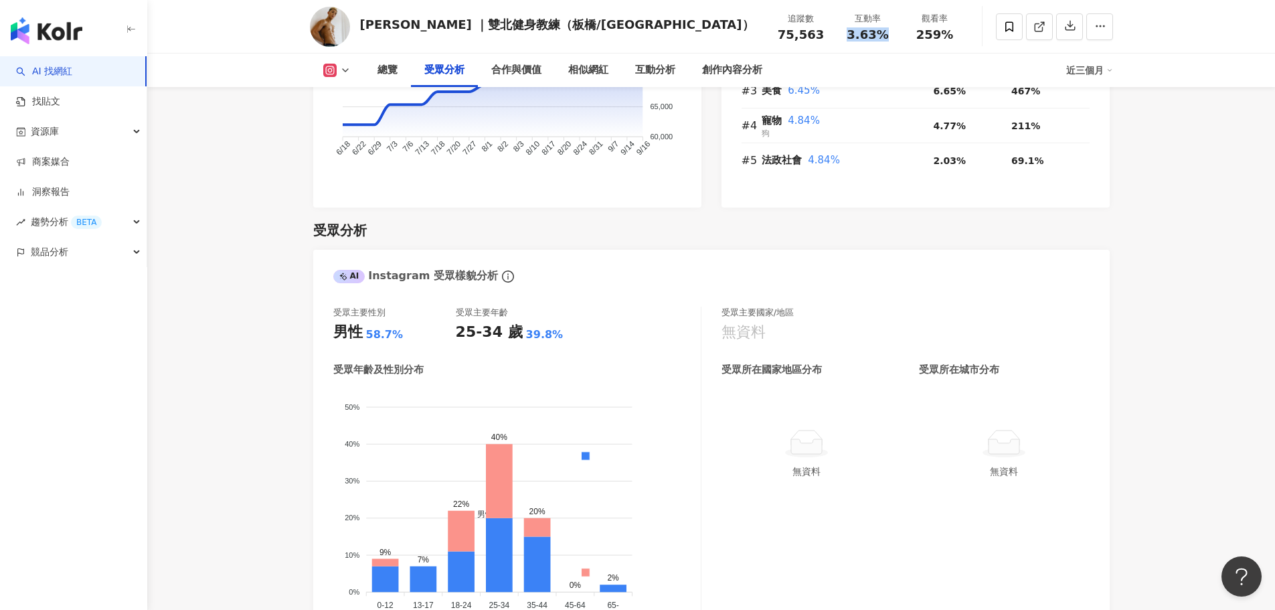
scroll to position [1138, 0]
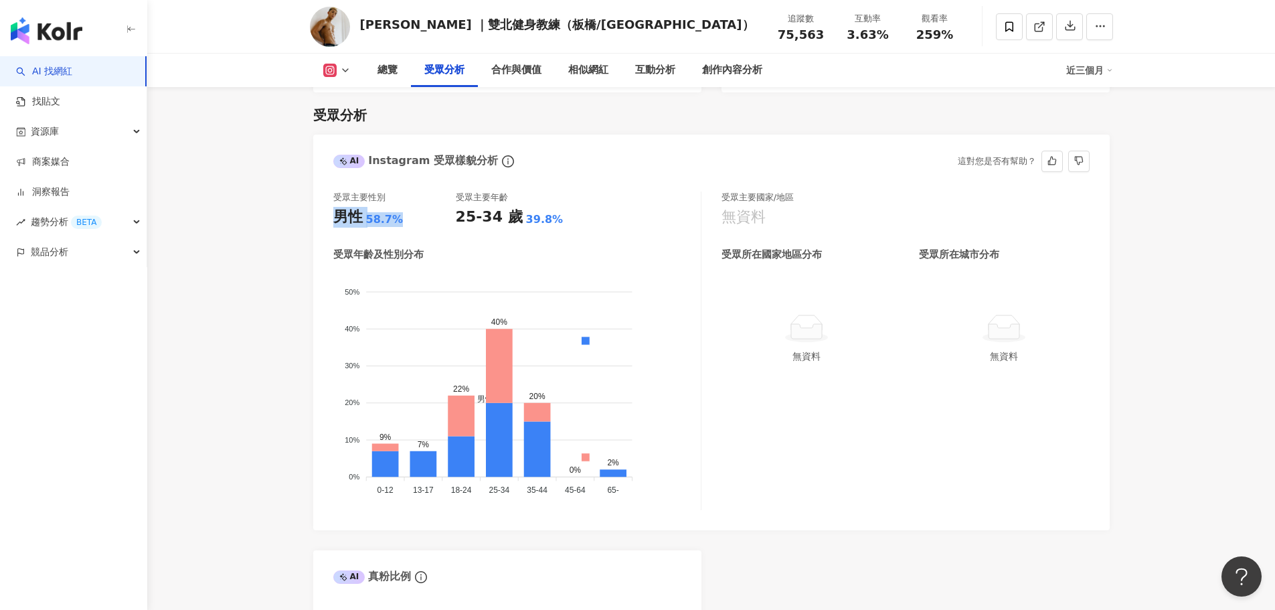
drag, startPoint x: 337, startPoint y: 216, endPoint x: 422, endPoint y: 215, distance: 85.0
click at [422, 215] on div "男性 58.7%" at bounding box center [394, 217] width 122 height 21
copy div "男性 58.7%"
drag, startPoint x: 459, startPoint y: 222, endPoint x: 549, endPoint y: 221, distance: 89.7
click at [549, 221] on div "25-34 歲 39.8%" at bounding box center [517, 217] width 122 height 21
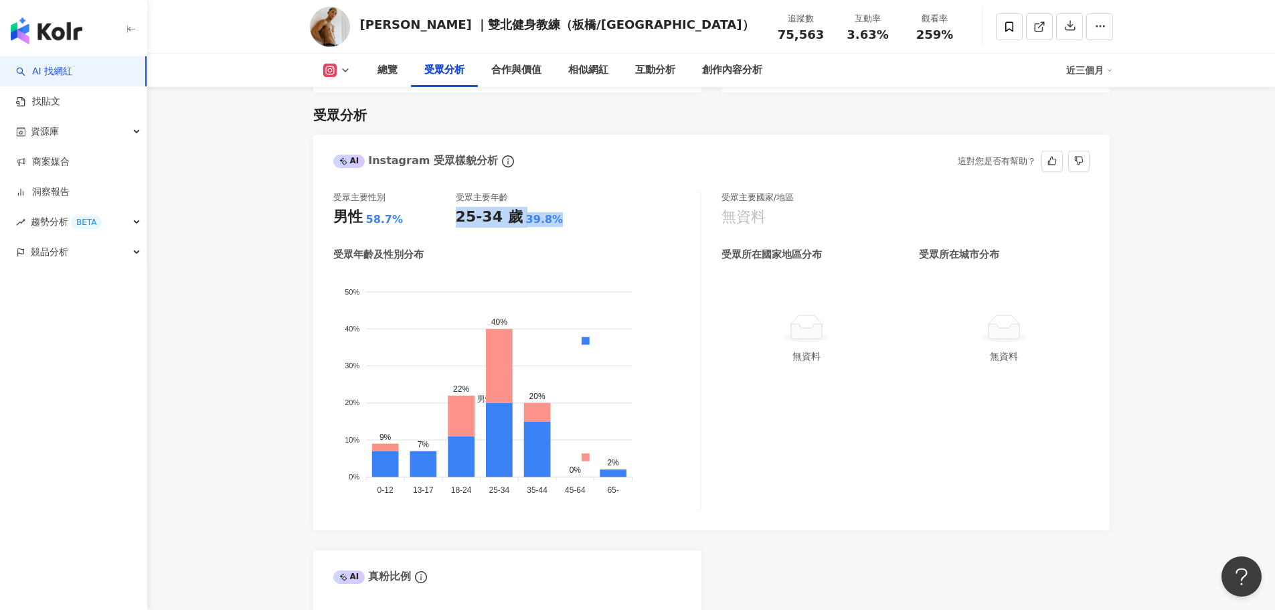
copy div "25-34 歲 39.8%"
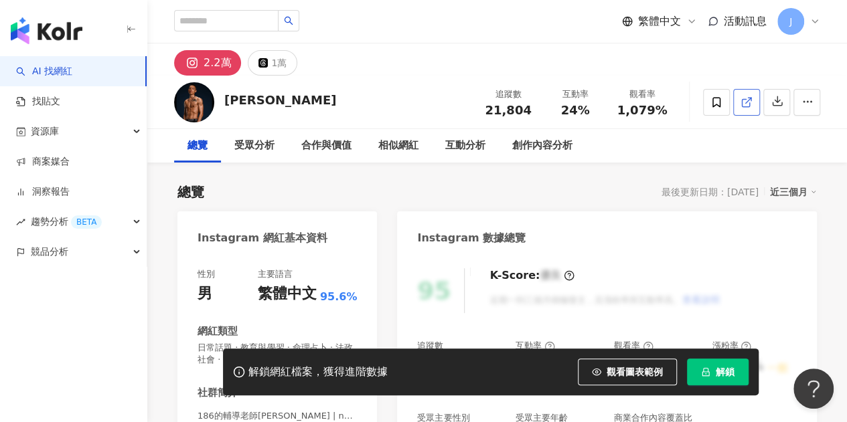
click at [749, 95] on span at bounding box center [746, 102] width 12 height 14
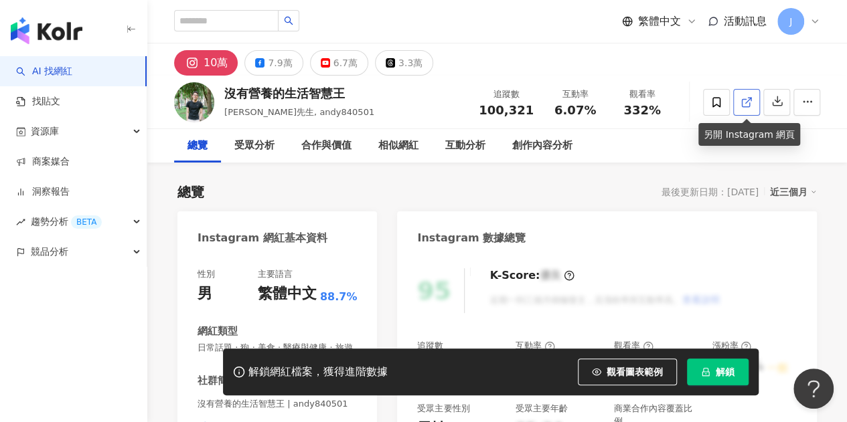
click at [739, 99] on link at bounding box center [746, 102] width 27 height 27
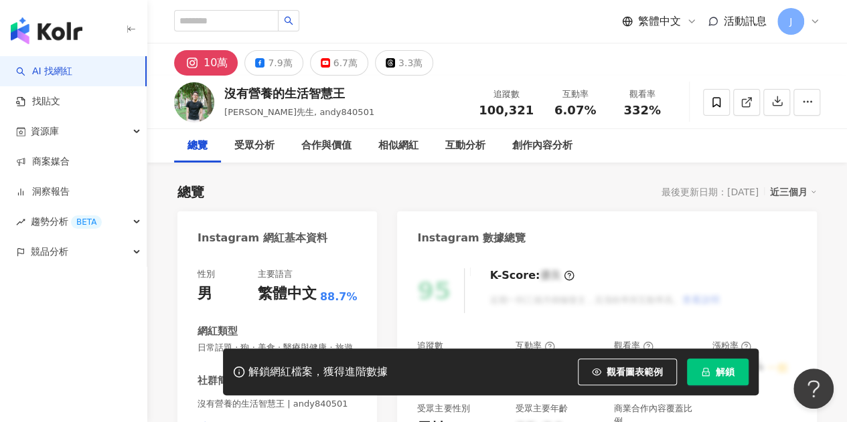
click at [719, 386] on div "解鎖網紅檔案，獲得進階數據 觀看圖表範例 解鎖" at bounding box center [490, 372] width 535 height 47
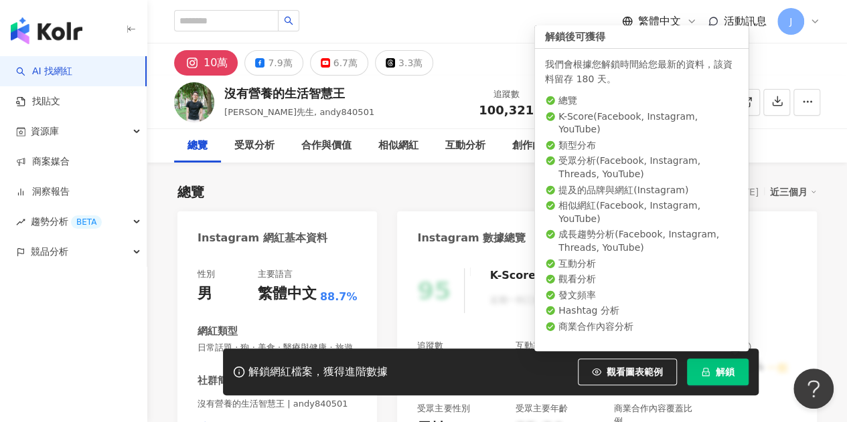
click at [717, 381] on button "解鎖" at bounding box center [718, 372] width 62 height 27
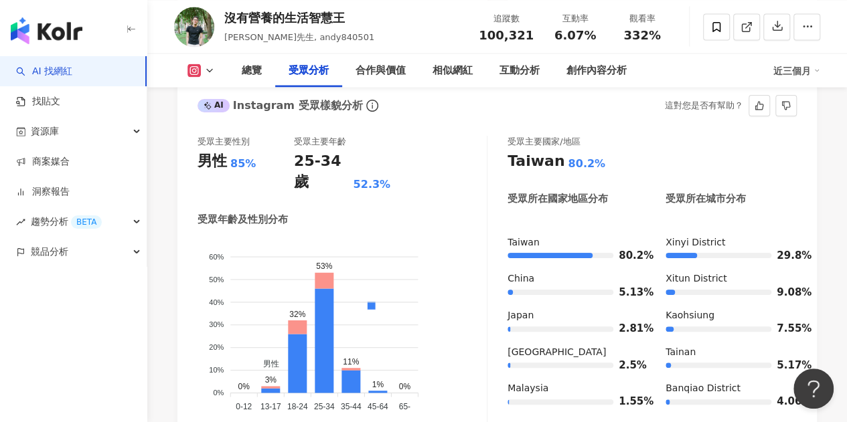
scroll to position [1167, 0]
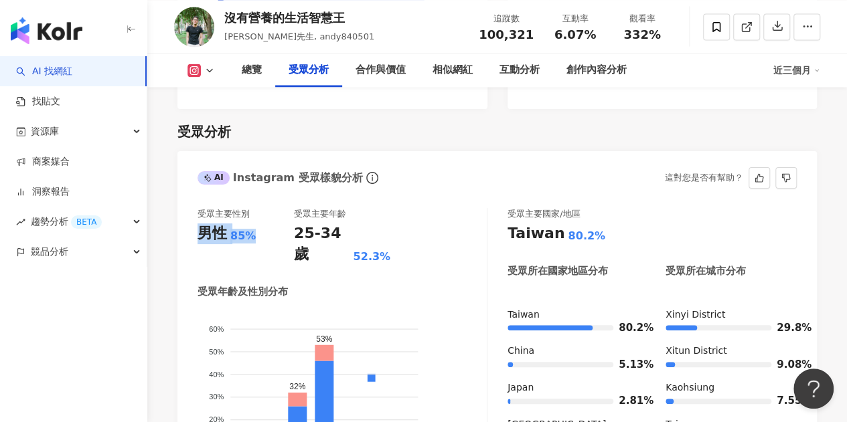
drag, startPoint x: 198, startPoint y: 248, endPoint x: 252, endPoint y: 248, distance: 54.2
click at [252, 244] on div "男性 85%" at bounding box center [245, 234] width 96 height 21
copy div "男性 85%"
drag, startPoint x: 296, startPoint y: 247, endPoint x: 392, endPoint y: 252, distance: 96.5
click at [392, 252] on div "受眾主要性別 男性 85% 受眾主要年齡 25-34 歲 52.3%" at bounding box center [341, 236] width 289 height 57
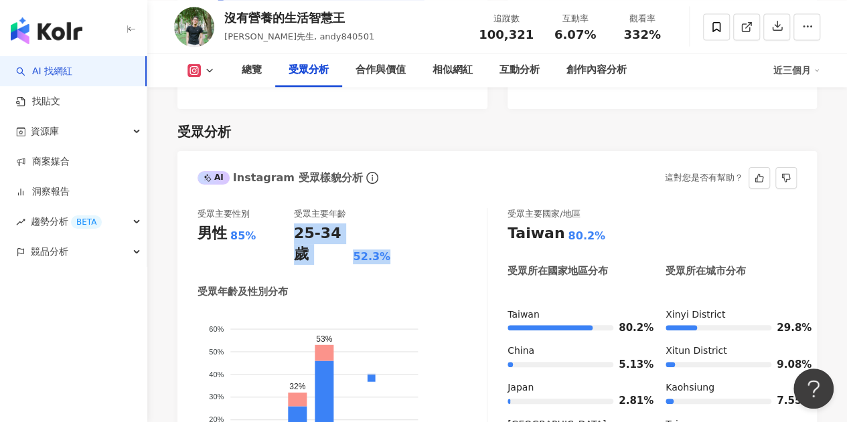
copy div "25-34 歲 52.3%"
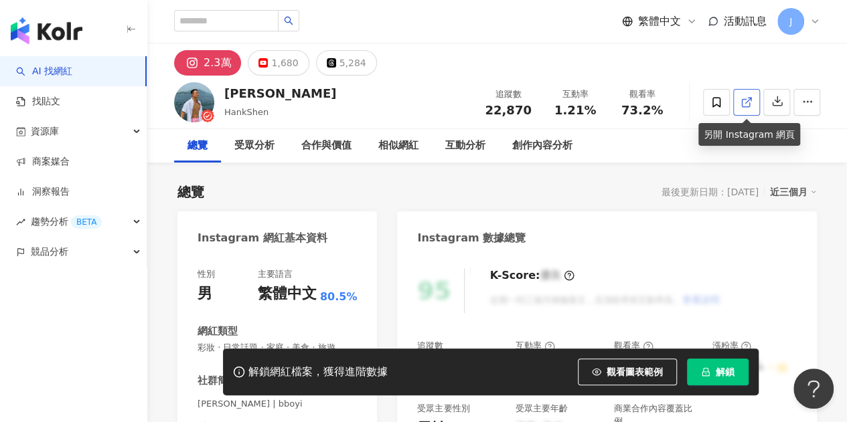
click at [750, 102] on icon at bounding box center [746, 102] width 12 height 12
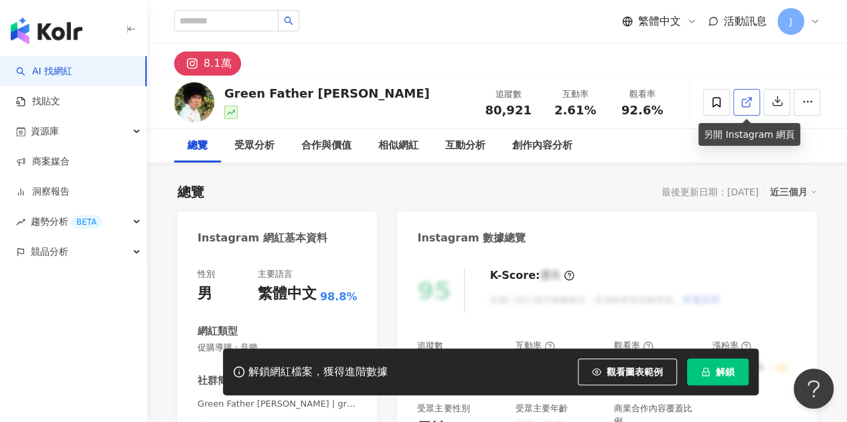
click at [739, 94] on link at bounding box center [746, 102] width 27 height 27
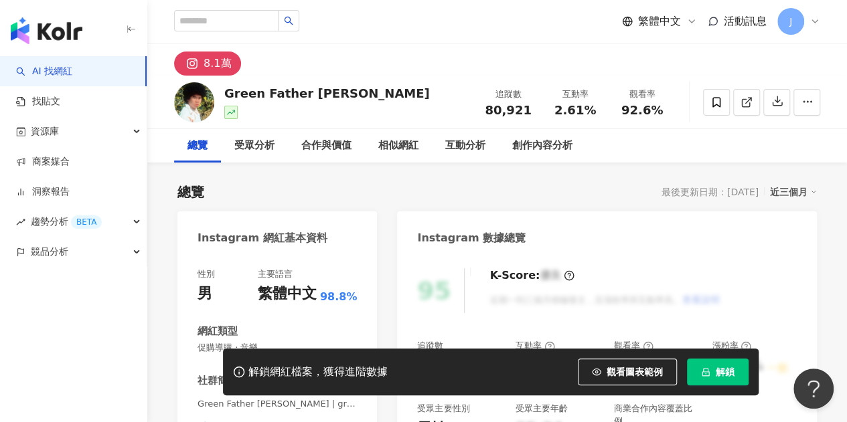
click at [701, 375] on icon "lock" at bounding box center [705, 371] width 9 height 9
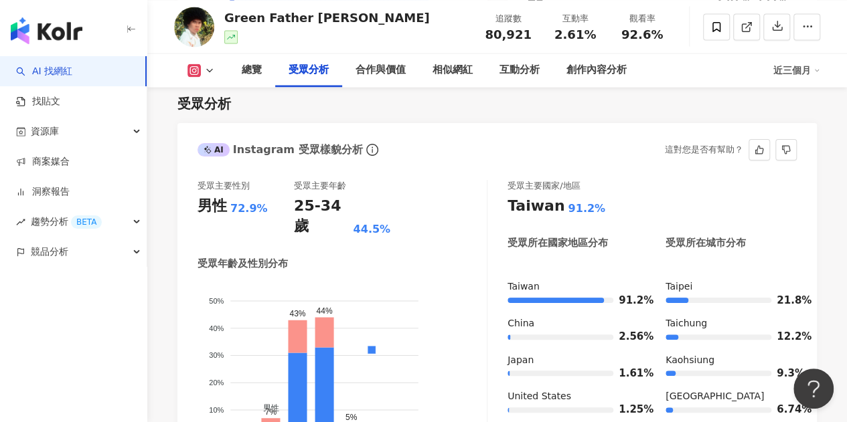
scroll to position [1138, 0]
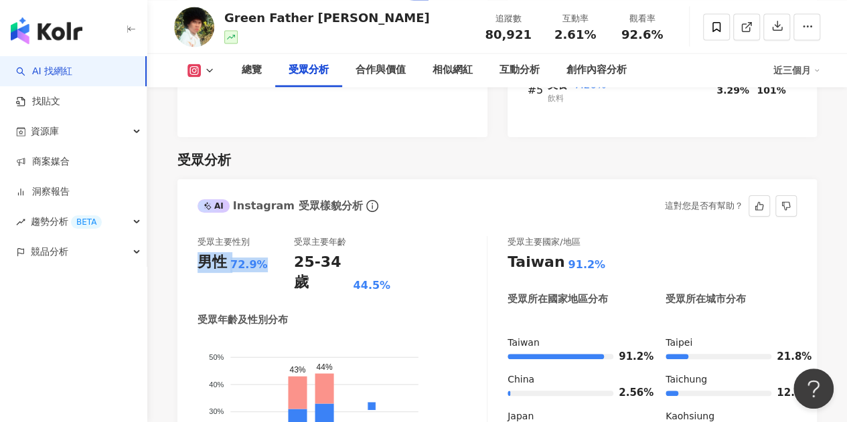
drag, startPoint x: 200, startPoint y: 242, endPoint x: 260, endPoint y: 242, distance: 59.6
click at [260, 252] on div "男性 72.9%" at bounding box center [245, 262] width 96 height 21
copy div "男性 72.9%"
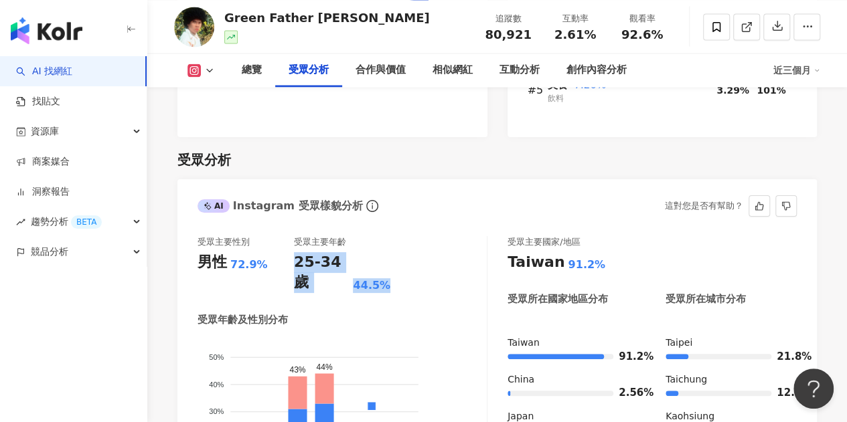
drag, startPoint x: 298, startPoint y: 243, endPoint x: 398, endPoint y: 240, distance: 99.7
click at [398, 240] on div "受眾主要性別 男性 72.9% 受眾主要年齡 25-34 歲 44.5%" at bounding box center [341, 264] width 289 height 57
copy div "25-34 歲 44.5%"
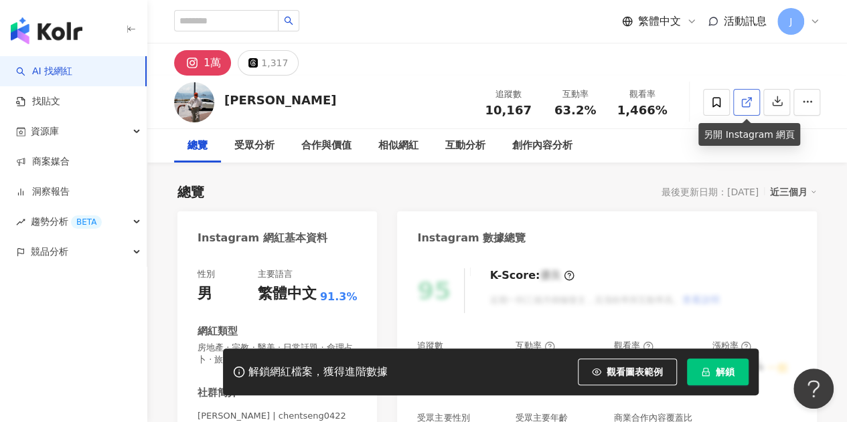
click at [748, 109] on span at bounding box center [746, 102] width 12 height 14
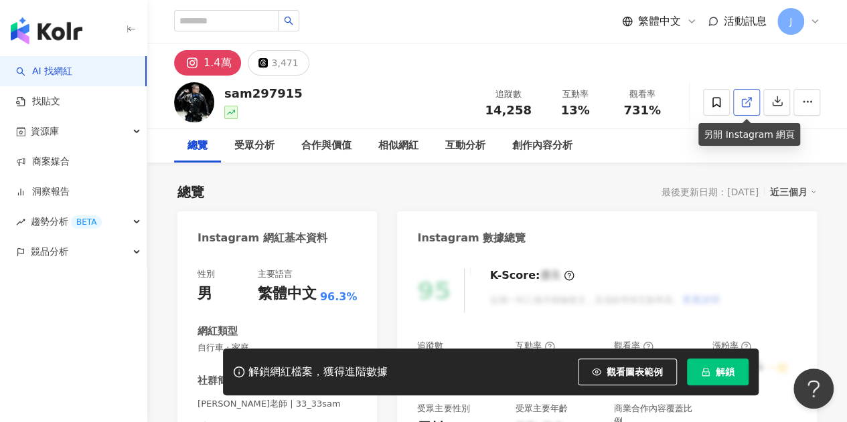
click at [751, 102] on icon at bounding box center [746, 102] width 12 height 12
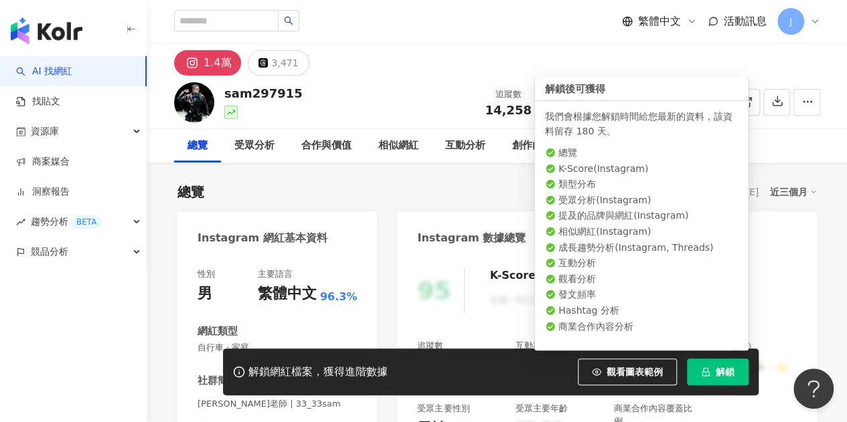
click at [699, 378] on button "解鎖" at bounding box center [718, 372] width 62 height 27
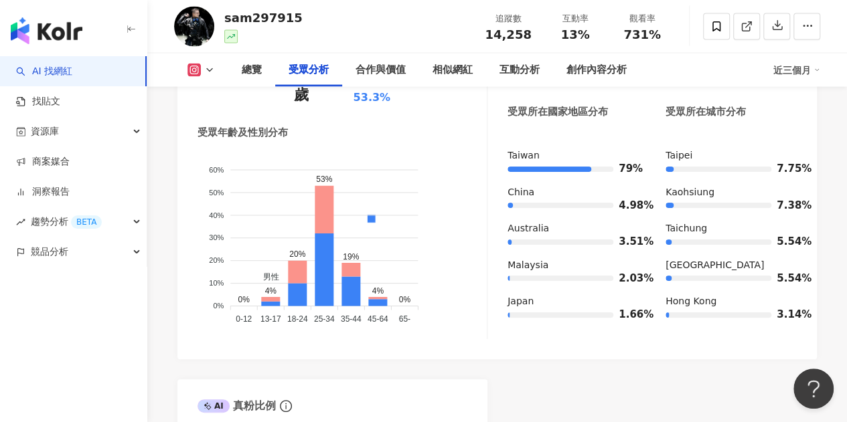
scroll to position [1205, 0]
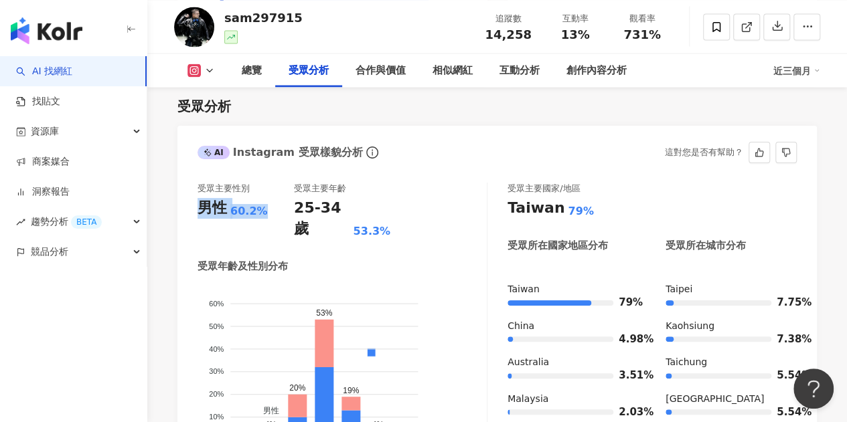
drag, startPoint x: 198, startPoint y: 211, endPoint x: 268, endPoint y: 211, distance: 69.6
click at [268, 211] on div "男性 60.2%" at bounding box center [245, 208] width 96 height 21
copy div "男性 60.2%"
drag, startPoint x: 297, startPoint y: 212, endPoint x: 406, endPoint y: 209, distance: 108.4
click at [406, 209] on div "受眾主要性別 男性 60.2% 受眾主要年齡 25-34 歲 53.3%" at bounding box center [341, 211] width 289 height 57
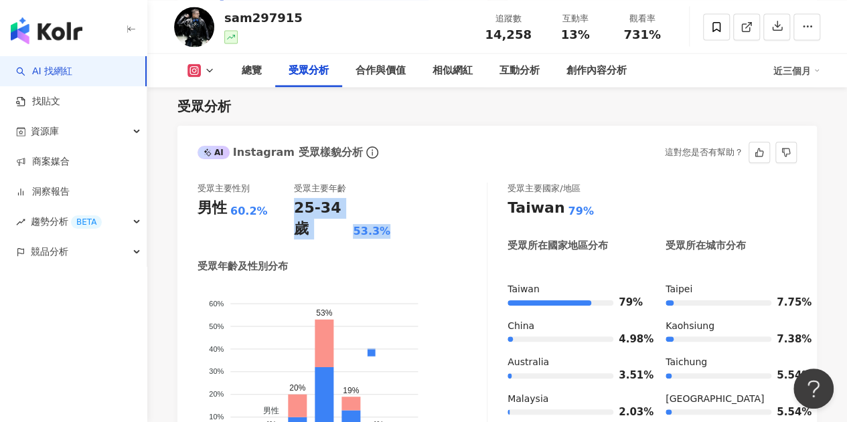
copy div "25-34 歲 53.3%"
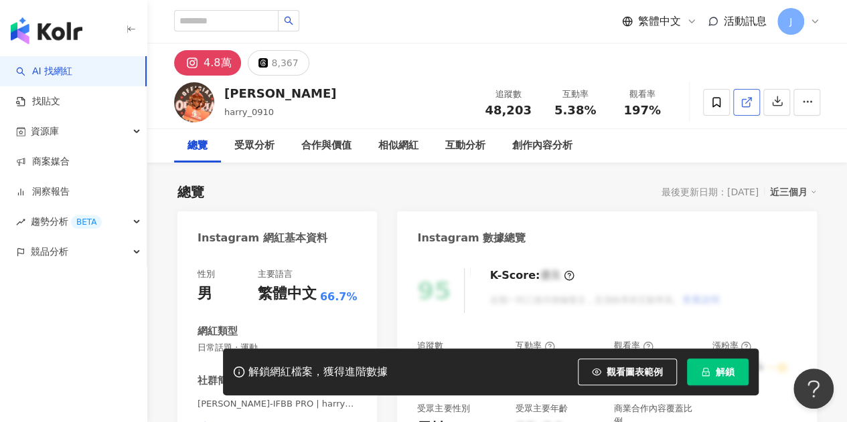
click at [746, 100] on icon at bounding box center [746, 102] width 12 height 12
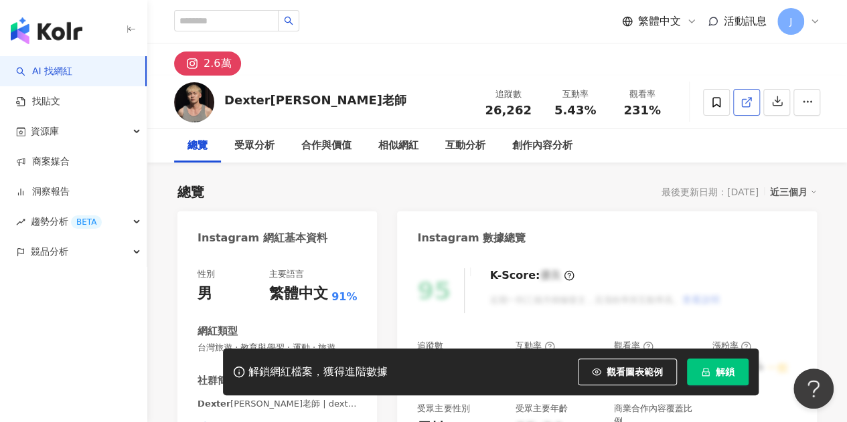
click at [752, 100] on link at bounding box center [746, 102] width 27 height 27
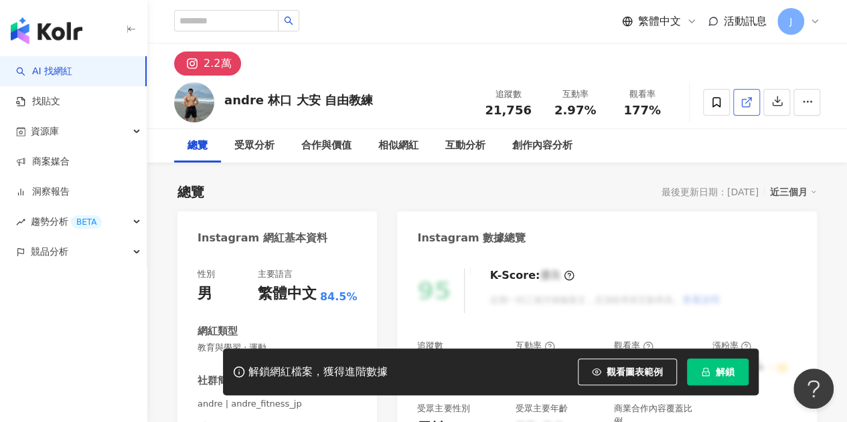
click at [744, 105] on icon at bounding box center [746, 102] width 12 height 12
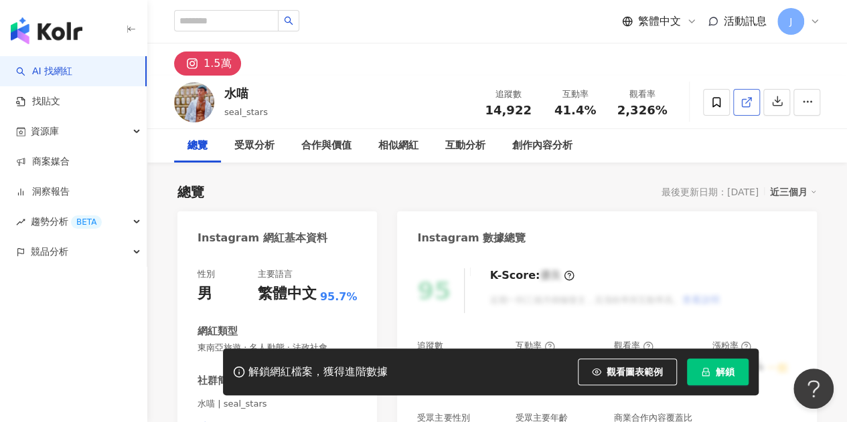
click at [739, 100] on link at bounding box center [746, 102] width 27 height 27
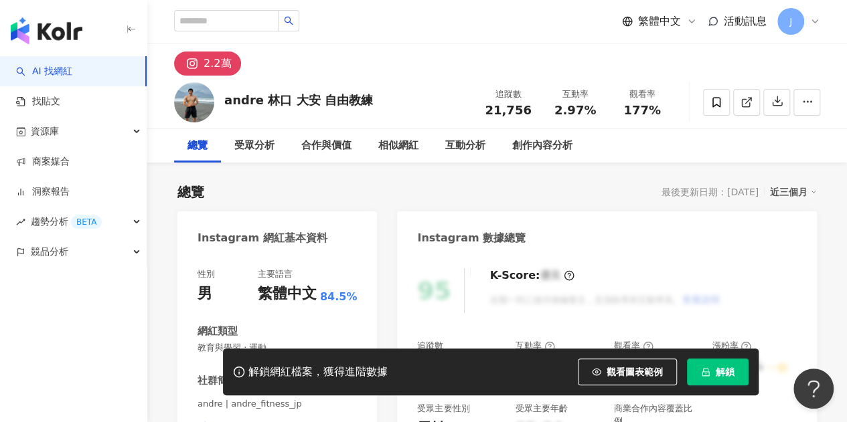
click at [717, 370] on span "解鎖" at bounding box center [724, 372] width 19 height 11
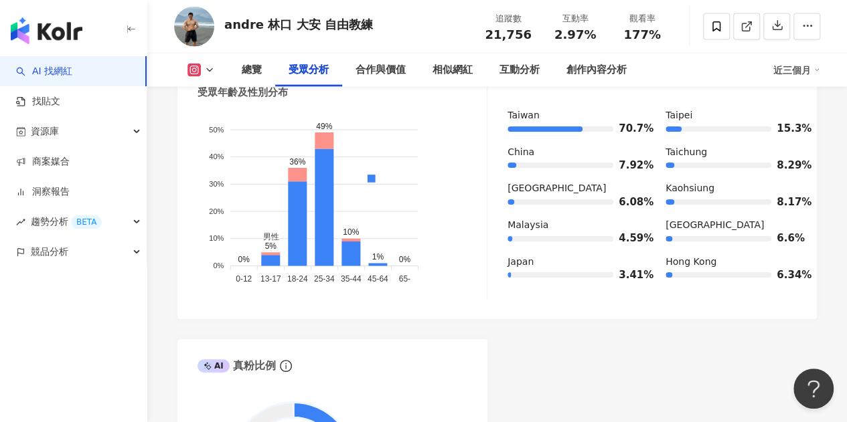
scroll to position [1152, 0]
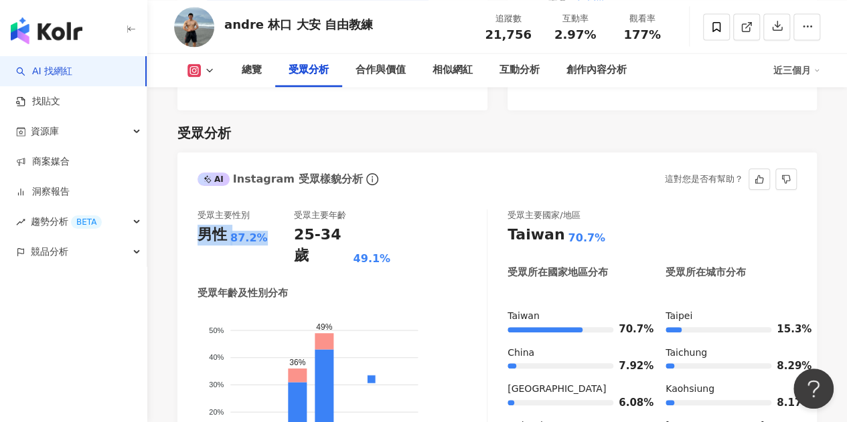
drag, startPoint x: 197, startPoint y: 217, endPoint x: 264, endPoint y: 217, distance: 67.6
click at [264, 225] on div "男性 87.2%" at bounding box center [245, 235] width 96 height 21
copy div "男性 87.2%"
click at [393, 220] on div "受眾主要性別 男性 87.2% 受眾主要年齡 25-34 歲 49.1%" at bounding box center [341, 237] width 289 height 57
drag, startPoint x: 387, startPoint y: 216, endPoint x: 294, endPoint y: 226, distance: 93.6
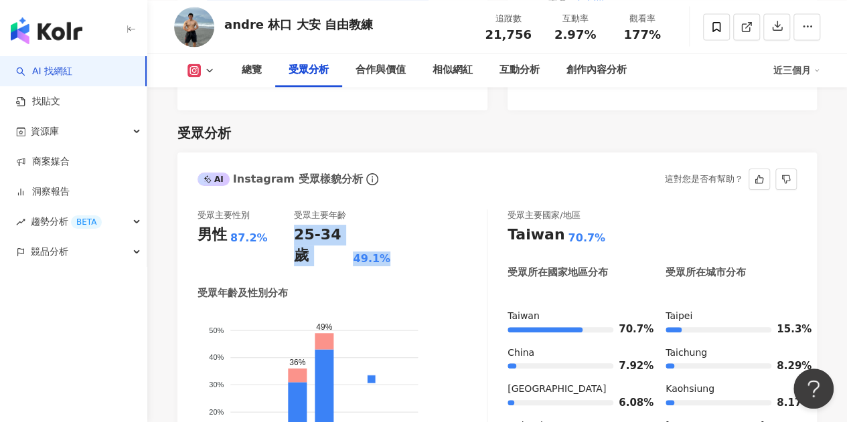
click at [295, 225] on div "25-34 歲 49.1%" at bounding box center [342, 245] width 96 height 41
copy div "25-34 歲 49.1%"
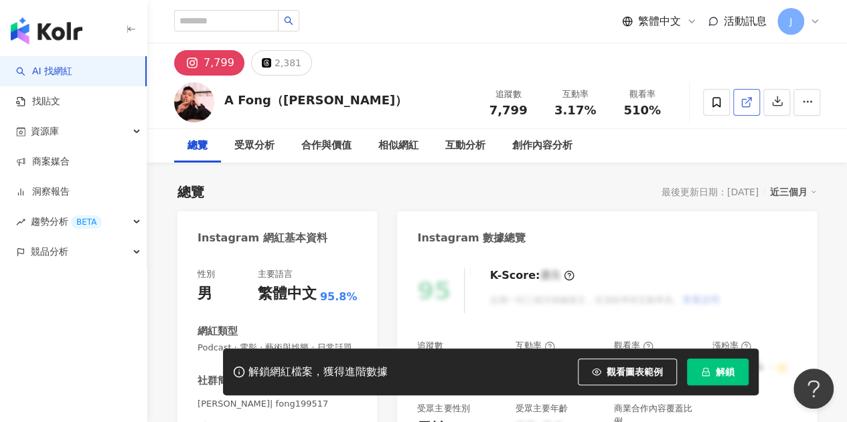
click at [742, 109] on span at bounding box center [746, 102] width 12 height 14
